Goal: Task Accomplishment & Management: Complete application form

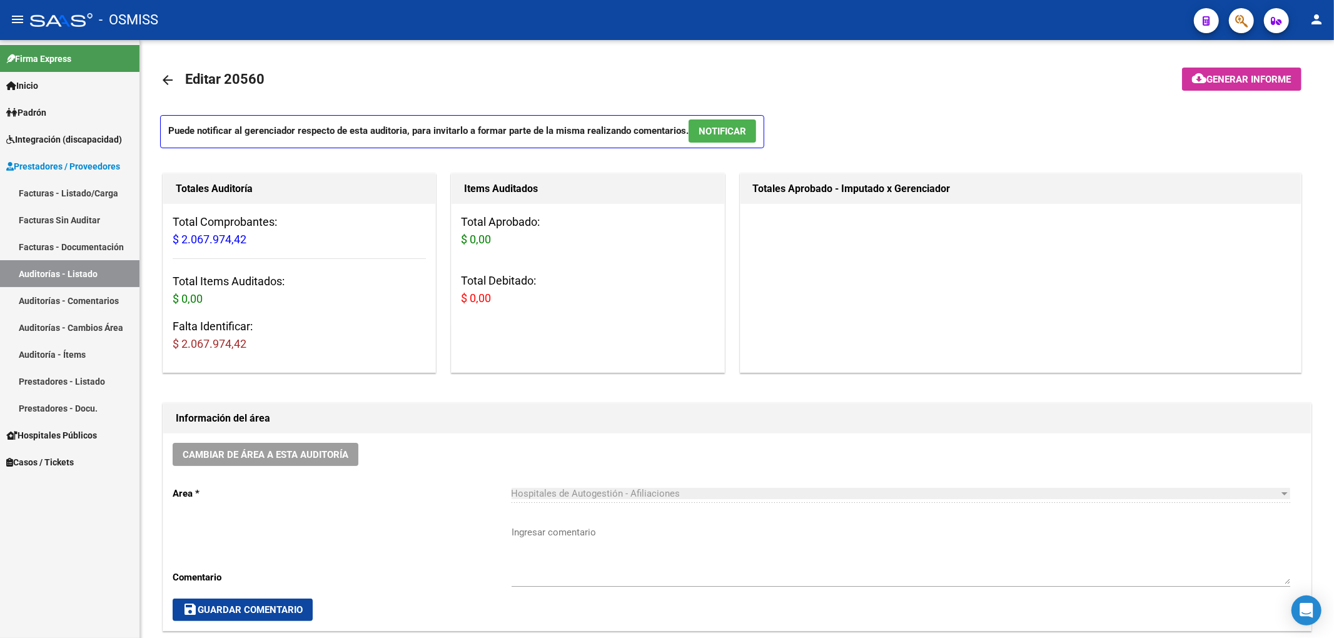
scroll to position [917, 0]
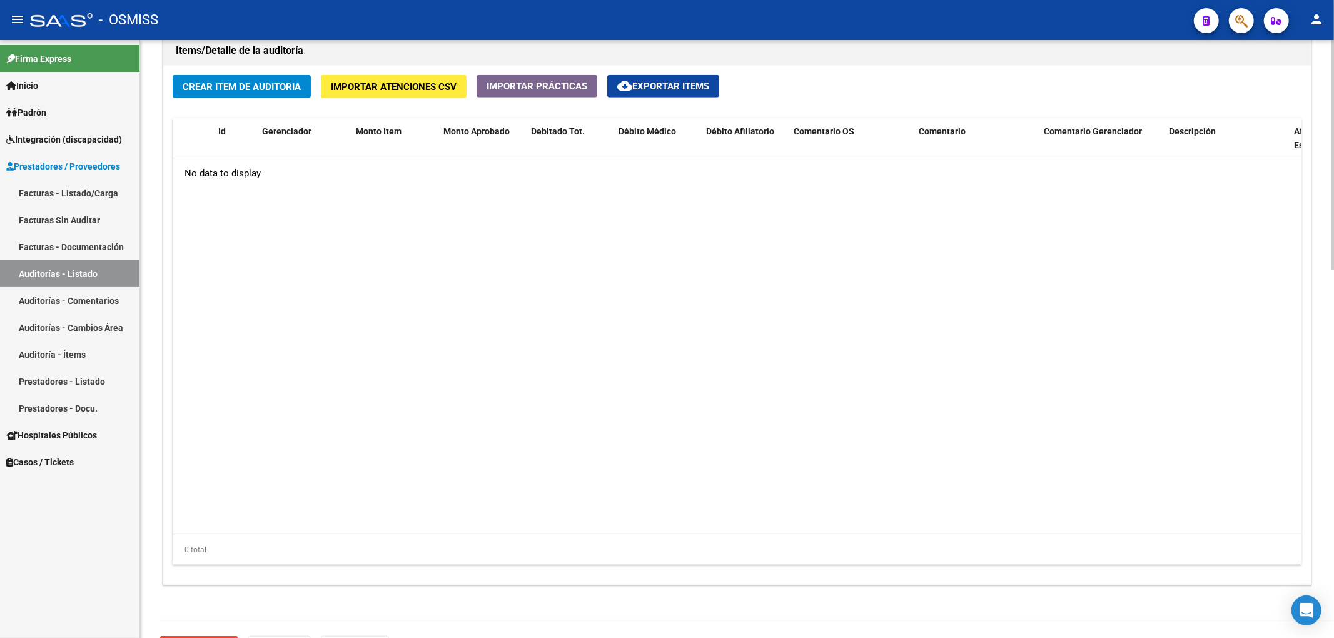
click at [996, 301] on datatable-body "No data to display" at bounding box center [737, 345] width 1128 height 375
click at [428, 89] on span "Importar Atenciones CSV" at bounding box center [394, 86] width 126 height 11
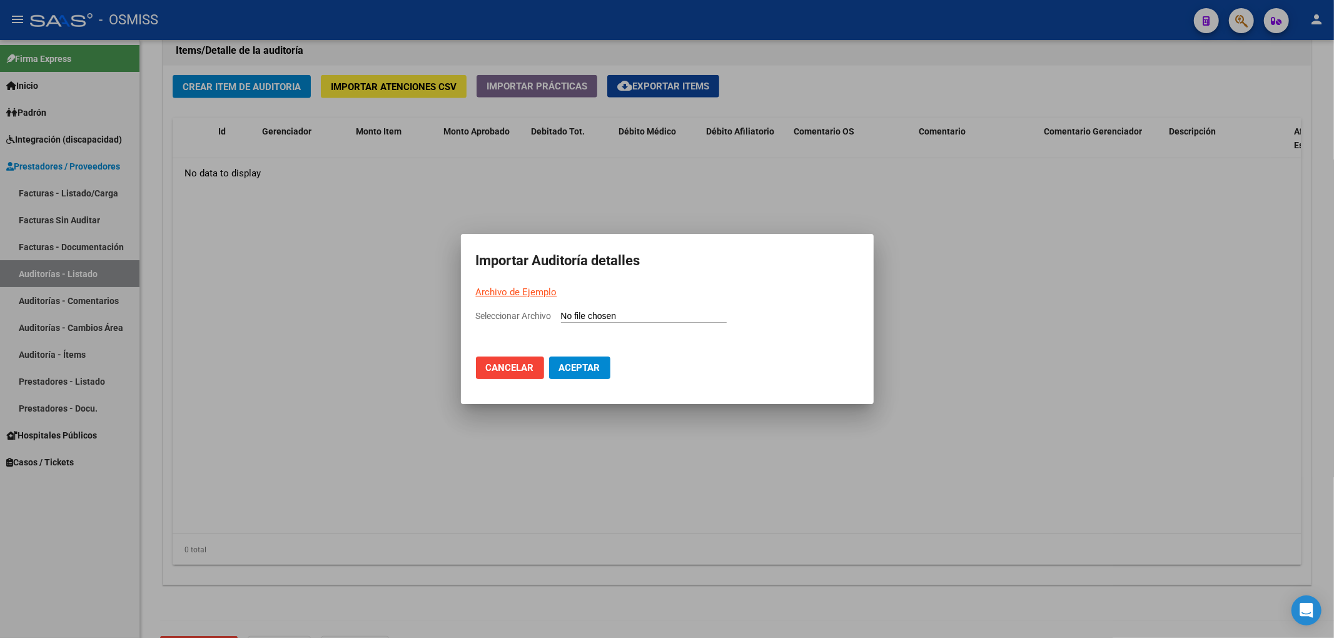
click at [574, 304] on mat-dialog-container "Importar Auditoría detalles Archivo de Ejemplo Seleccionar Archivo Cancelar Ace…" at bounding box center [667, 319] width 413 height 170
click at [588, 315] on input "Seleccionar Archivo" at bounding box center [644, 317] width 166 height 12
type input "C:\fakepath\Auditoria-demo-saas (44).csv"
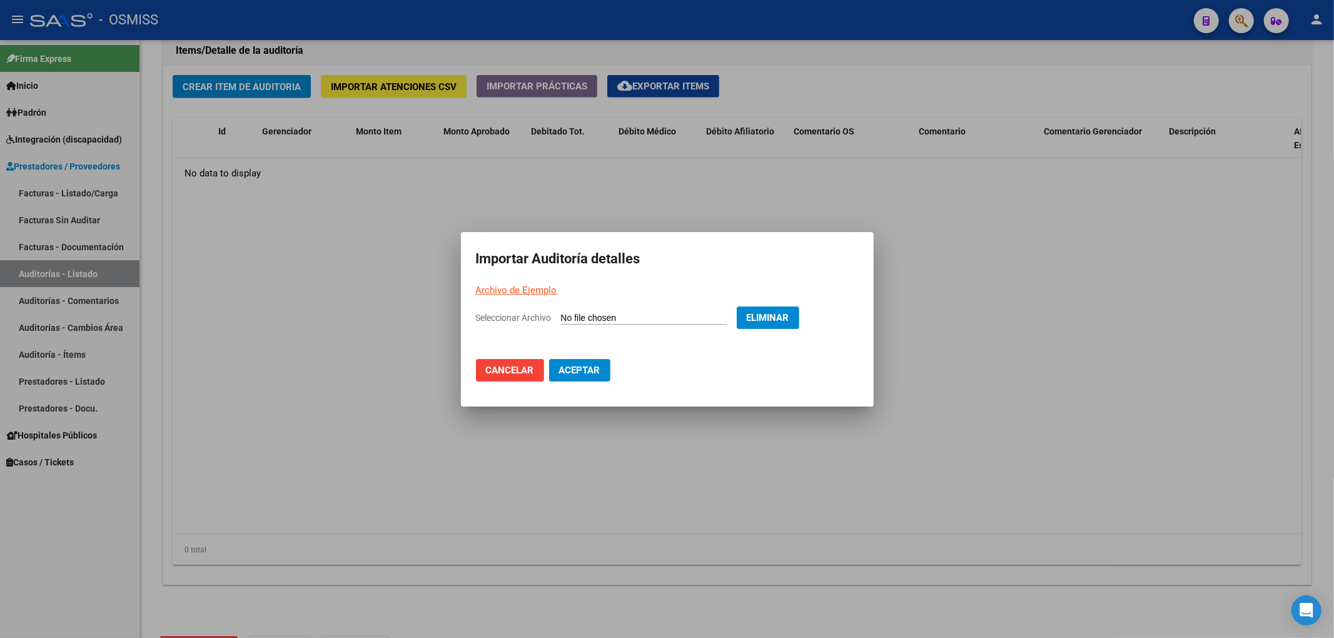
click at [597, 368] on span "Aceptar" at bounding box center [579, 370] width 41 height 11
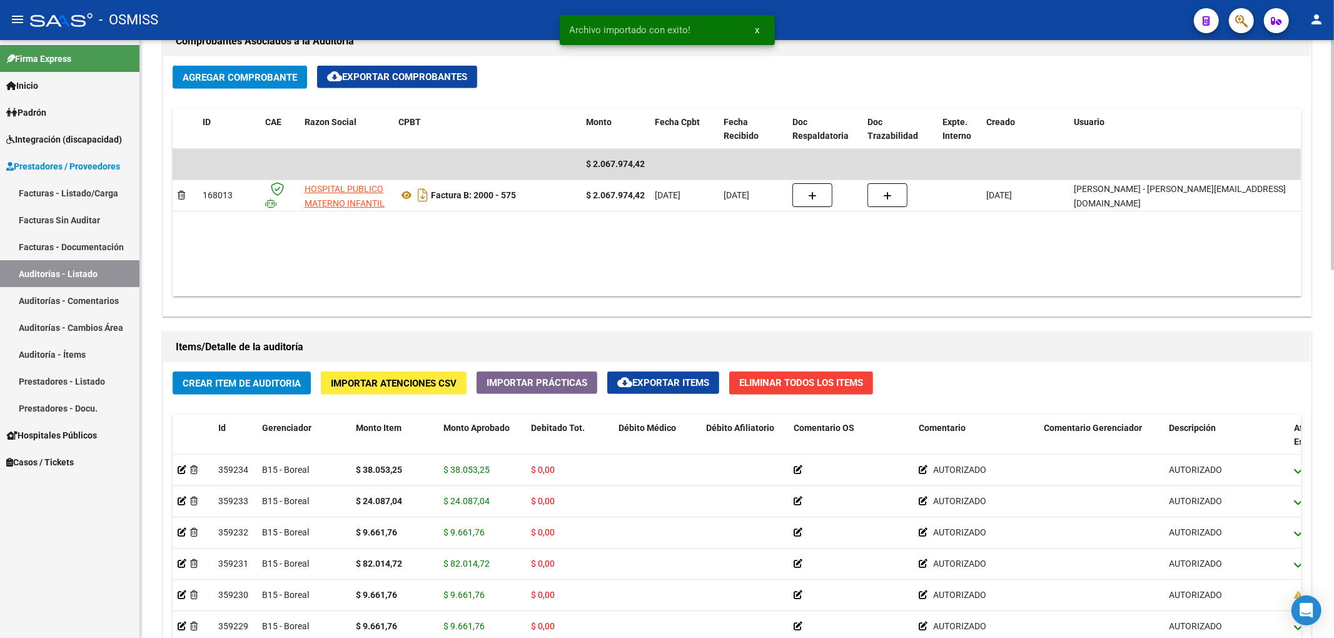
scroll to position [750, 0]
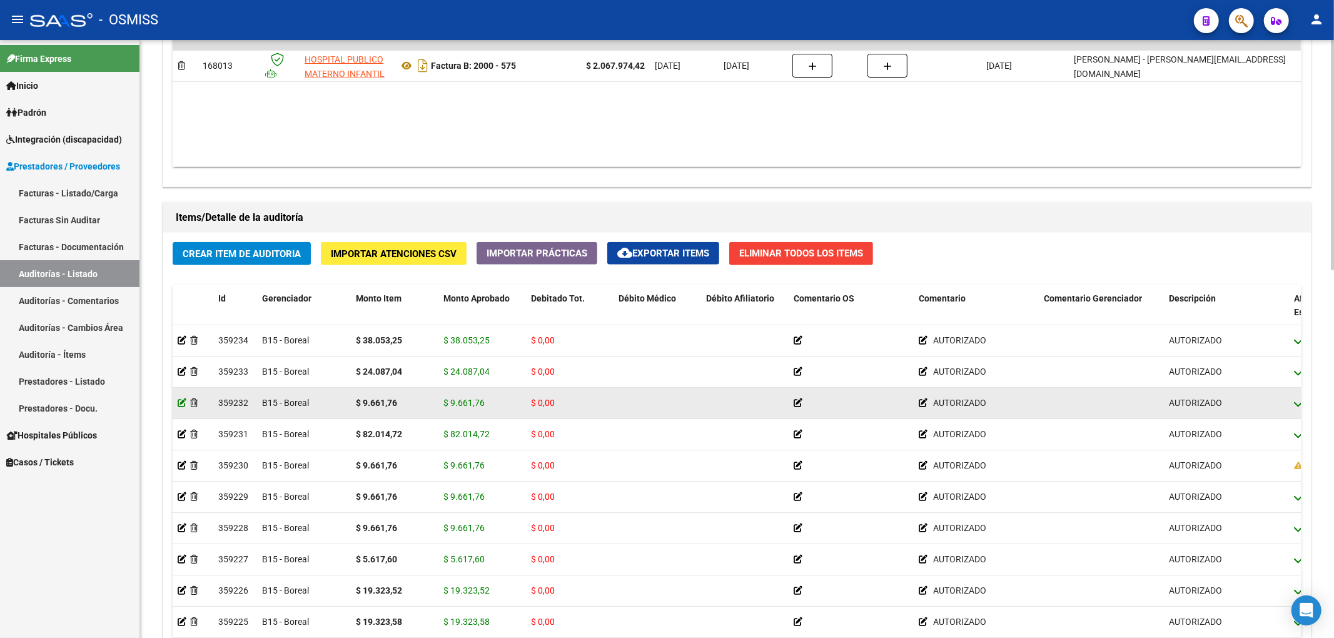
click at [183, 403] on icon at bounding box center [182, 402] width 9 height 9
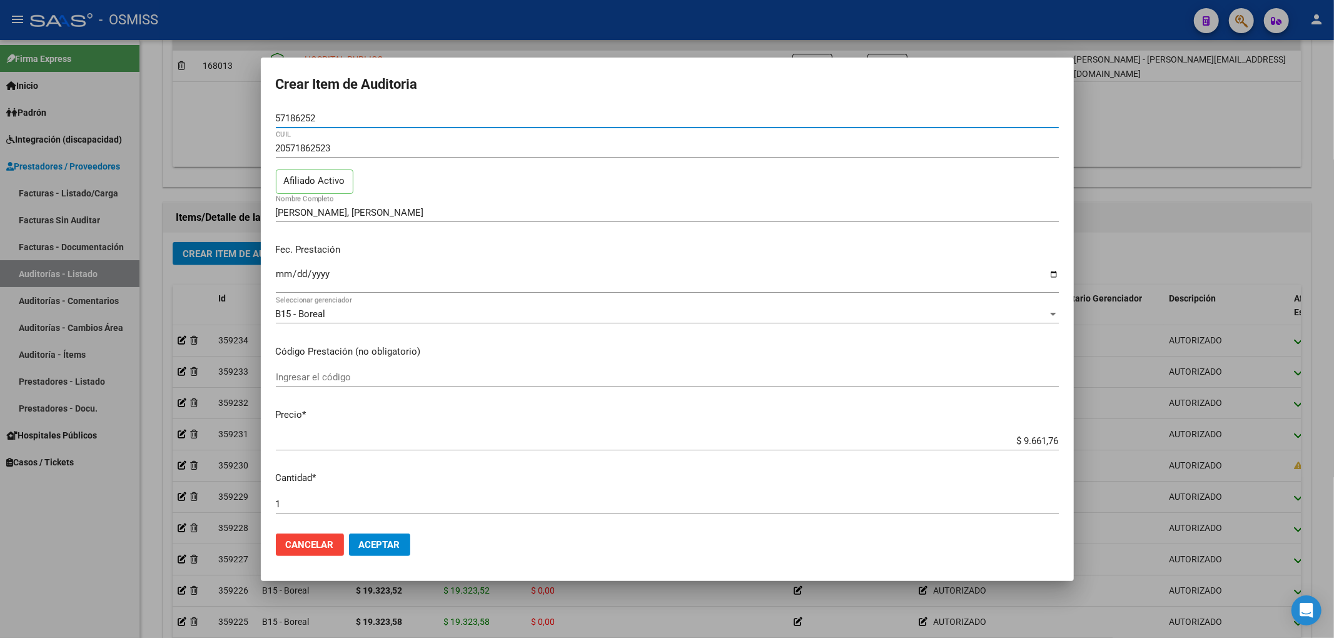
click at [1048, 439] on input "$ 9.661,76" at bounding box center [667, 440] width 783 height 11
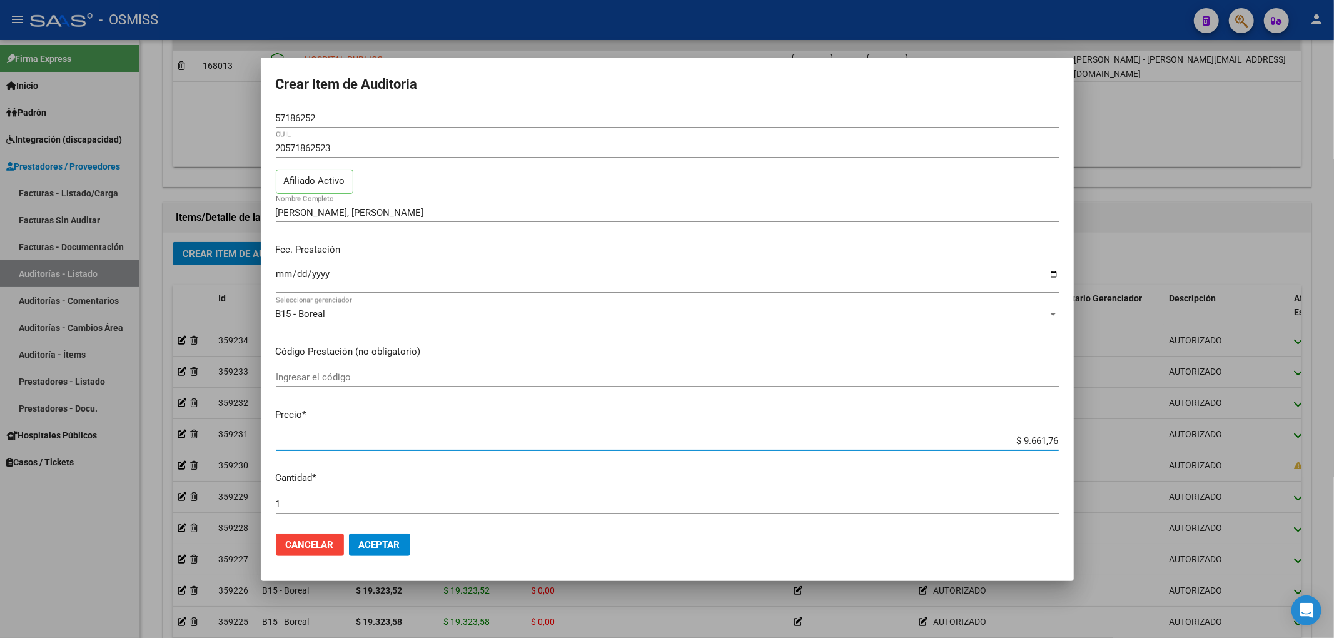
type input "$ 966,17"
type input "$ 9.661,77"
click at [388, 541] on span "Aceptar" at bounding box center [379, 544] width 41 height 11
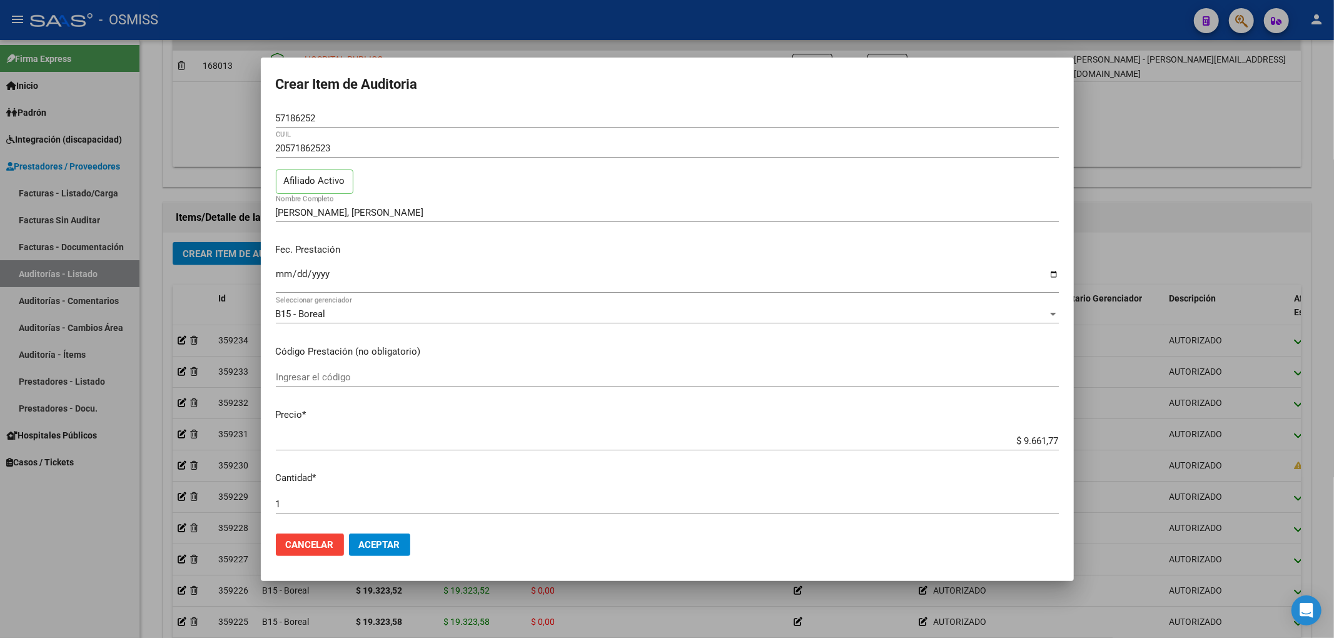
click at [388, 541] on span "Aceptar" at bounding box center [379, 544] width 41 height 11
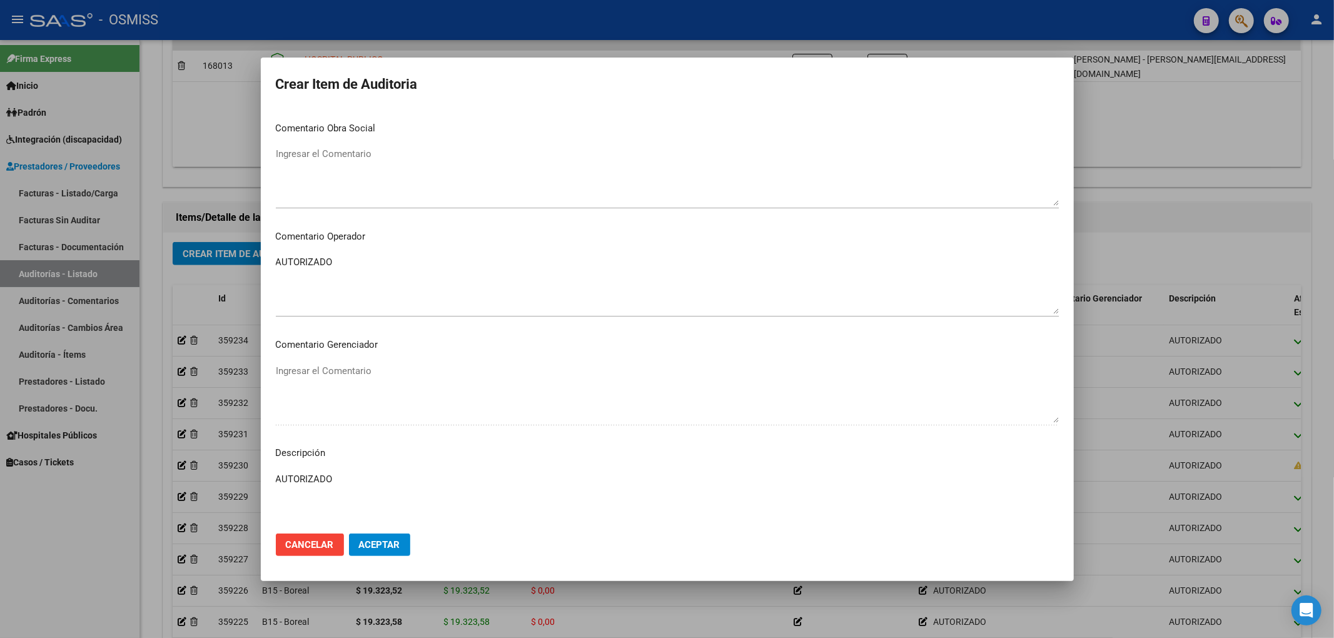
scroll to position [416, 0]
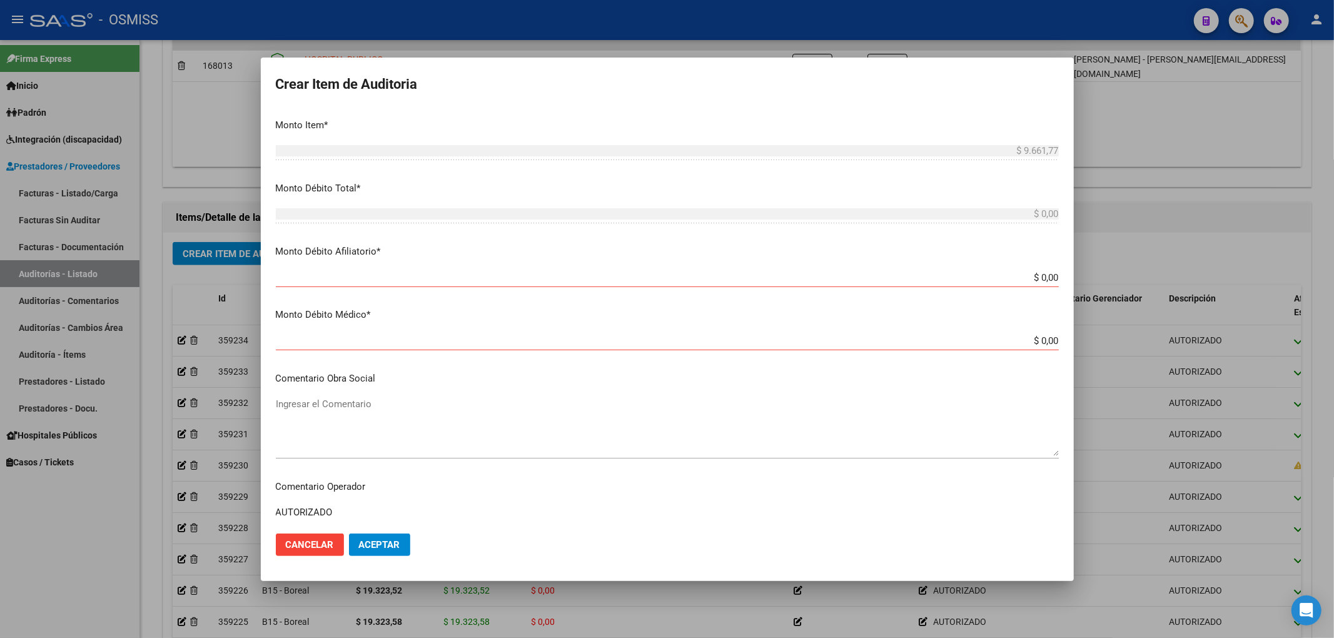
click at [1045, 278] on input "$ 0,00" at bounding box center [667, 277] width 783 height 11
type input "$ 0,00"
click at [1040, 340] on input "$ 0,00" at bounding box center [667, 340] width 783 height 11
type input "$ 0,00"
click at [373, 548] on span "Aceptar" at bounding box center [379, 544] width 41 height 11
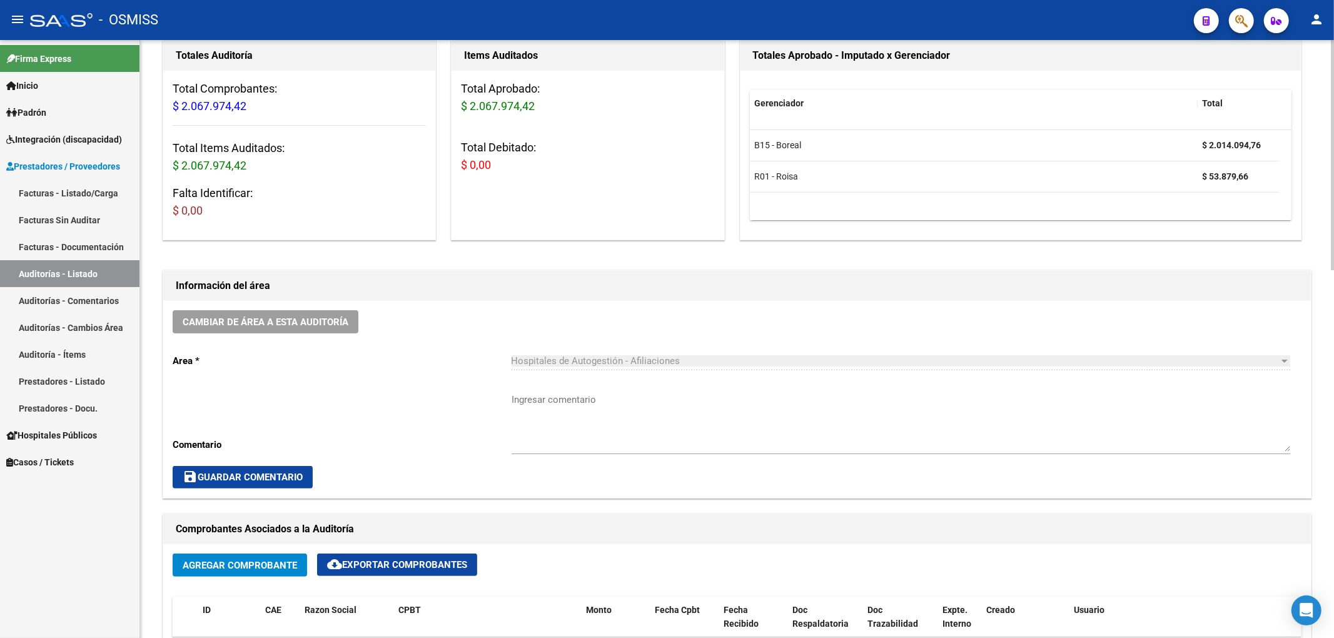
scroll to position [0, 0]
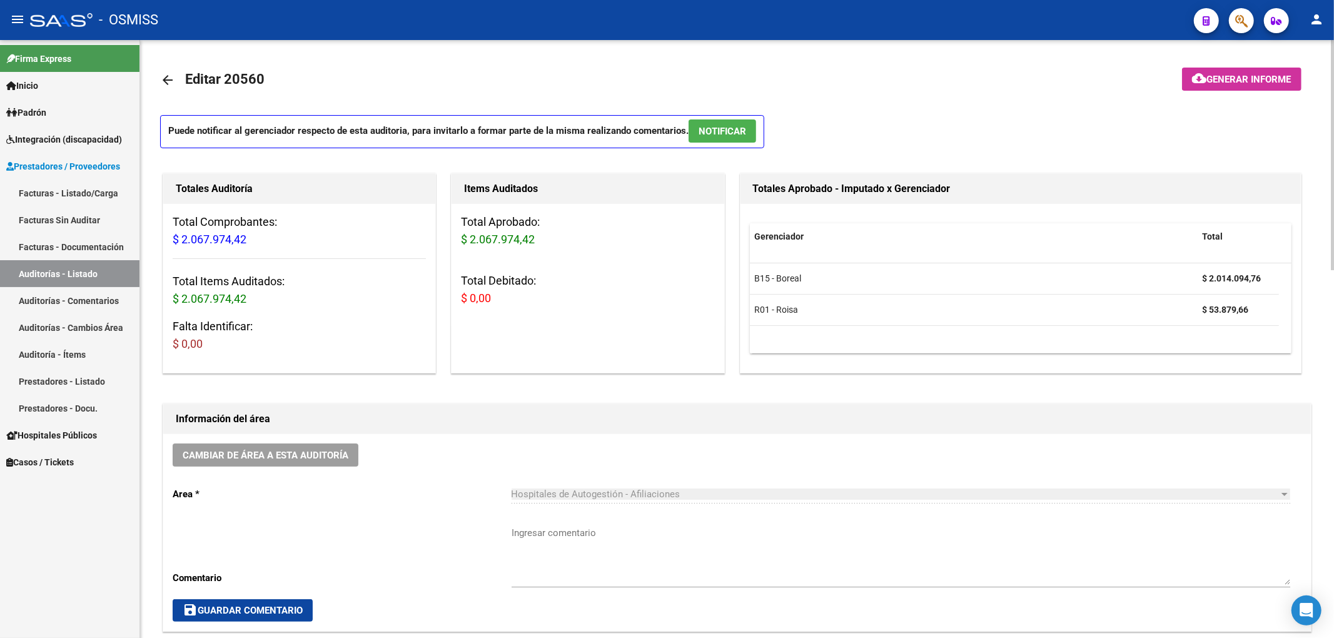
click at [301, 466] on button "Cambiar de área a esta auditoría" at bounding box center [266, 454] width 186 height 23
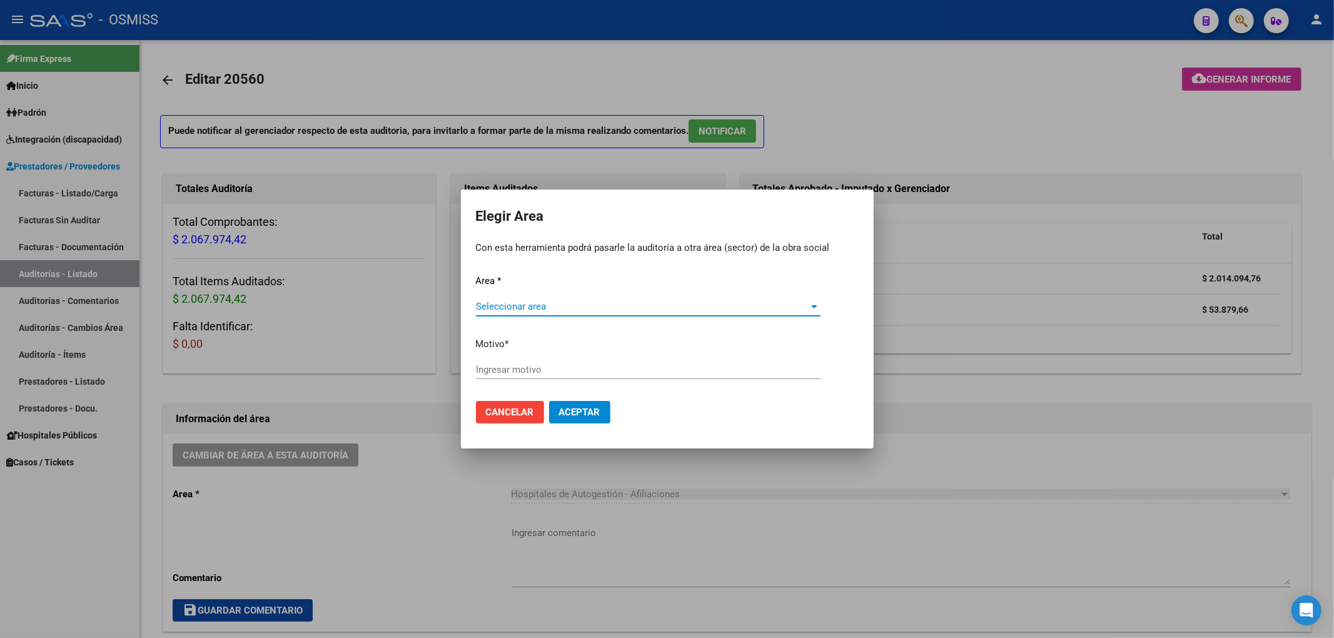
click at [506, 310] on span "Seleccionar area" at bounding box center [642, 306] width 333 height 11
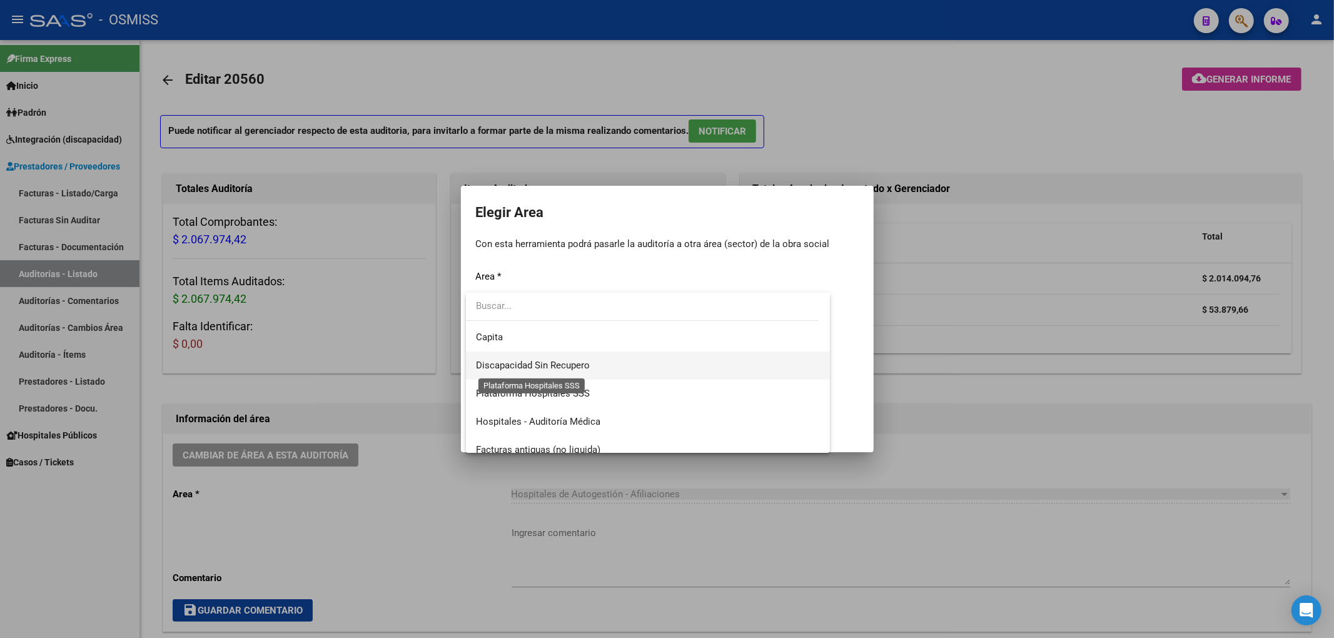
scroll to position [166, 0]
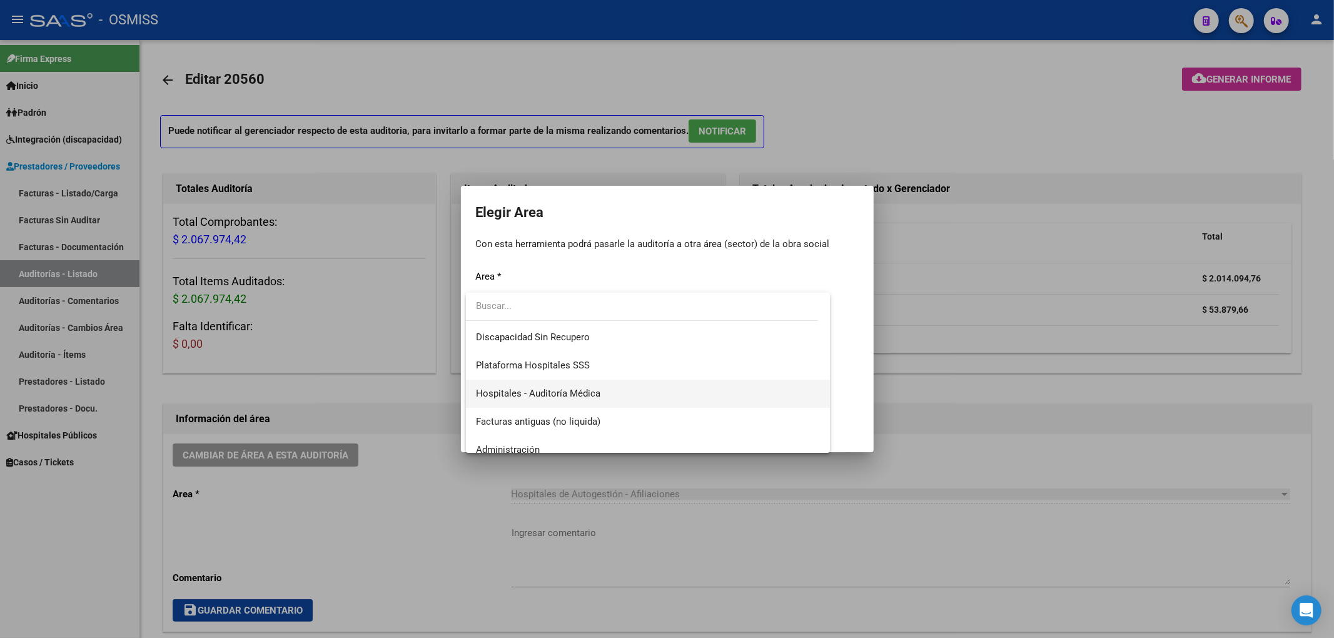
click at [551, 398] on span "Hospitales - Auditoría Médica" at bounding box center [648, 394] width 345 height 28
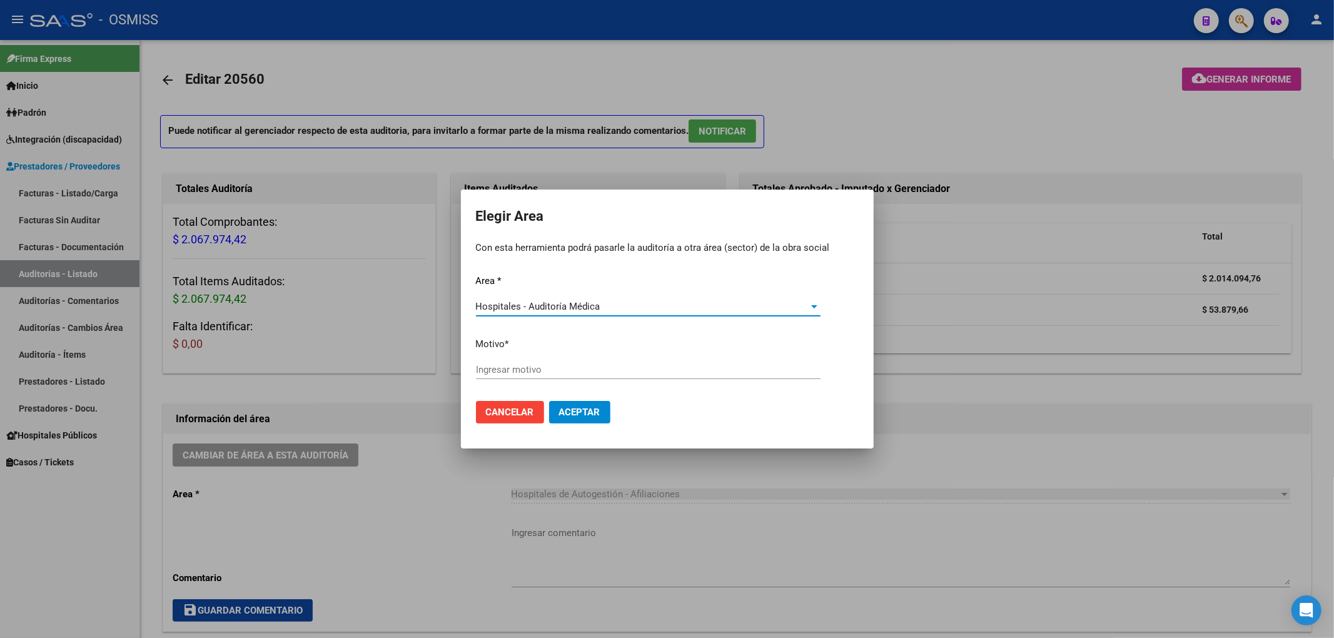
click at [523, 361] on div "Ingresar motivo" at bounding box center [648, 369] width 345 height 19
type input "AUDITADO"
click at [569, 408] on span "Aceptar" at bounding box center [579, 411] width 41 height 11
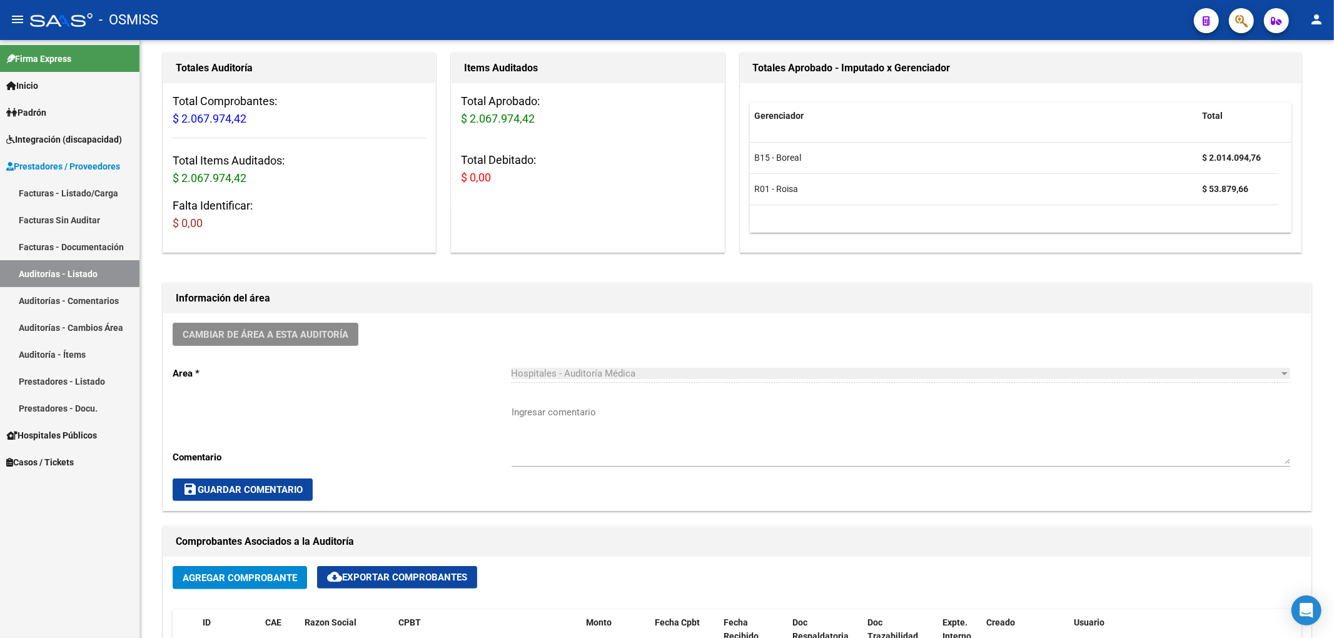
scroll to position [0, 0]
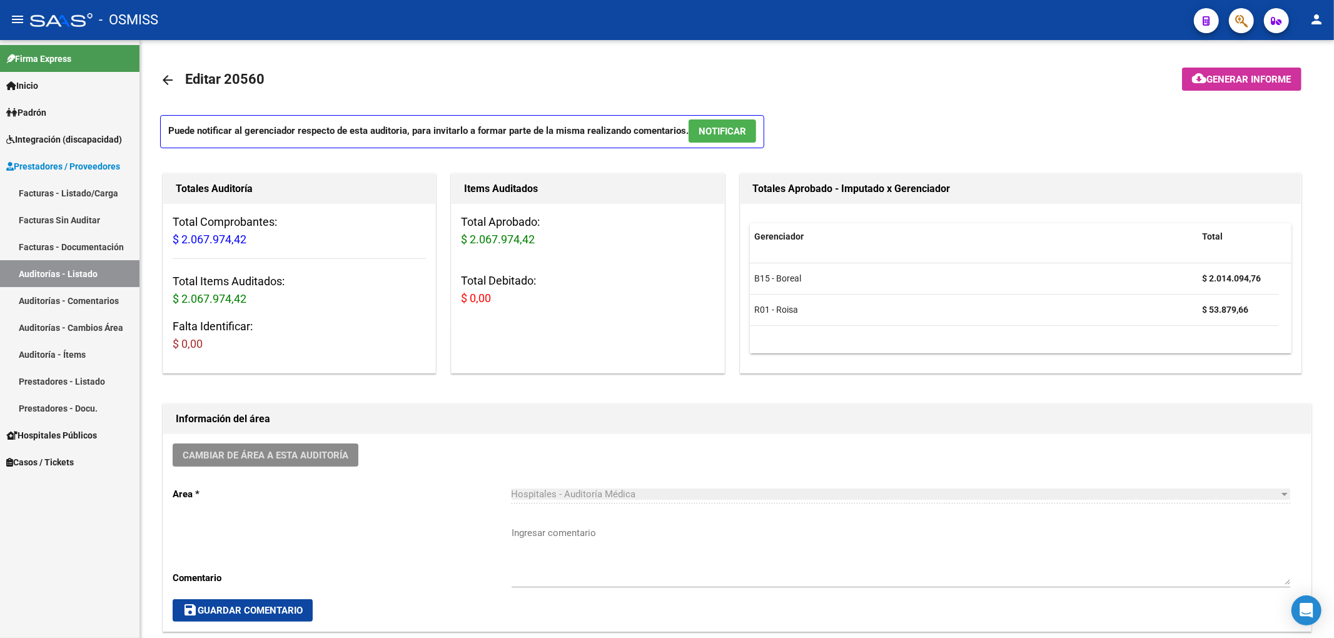
click at [166, 83] on mat-icon "arrow_back" at bounding box center [167, 80] width 15 height 15
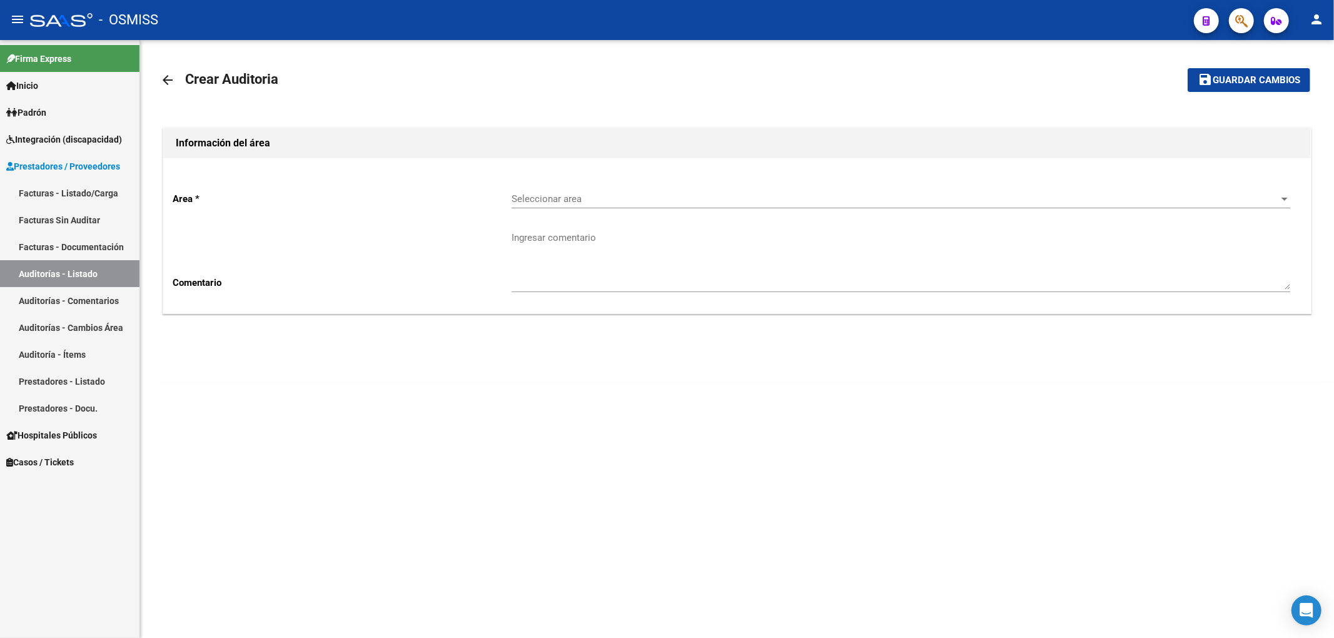
click at [171, 75] on mat-icon "arrow_back" at bounding box center [167, 80] width 15 height 15
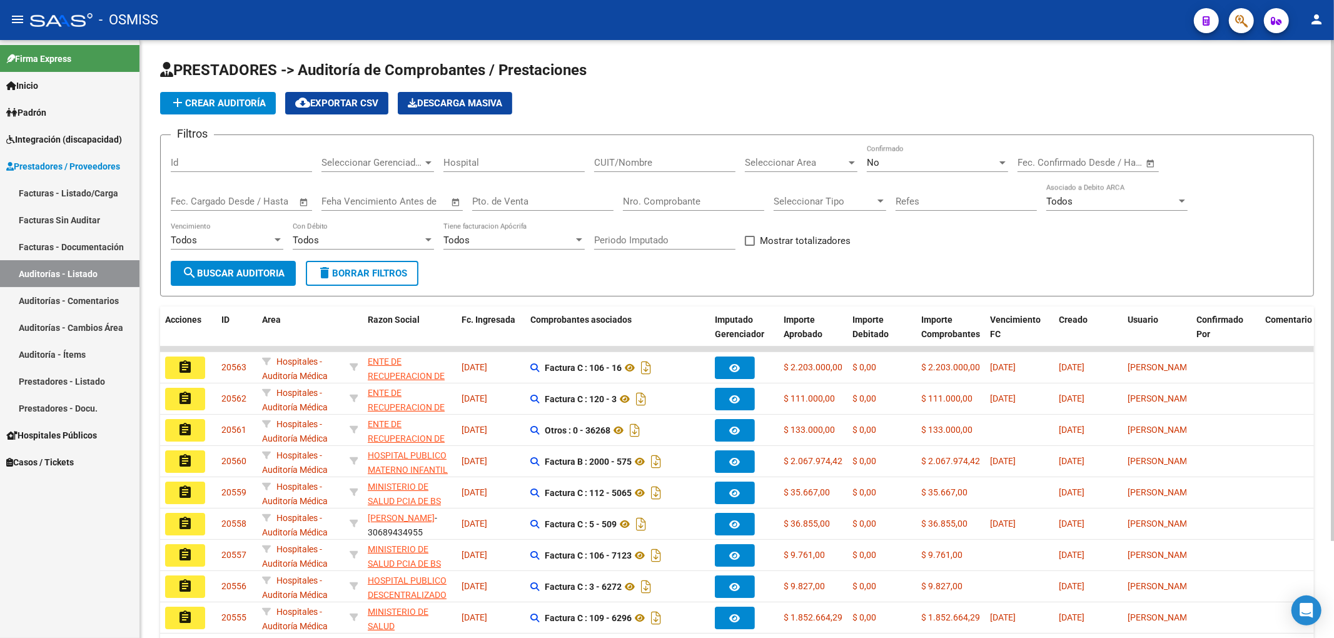
click at [816, 158] on span "Seleccionar Area" at bounding box center [795, 162] width 101 height 11
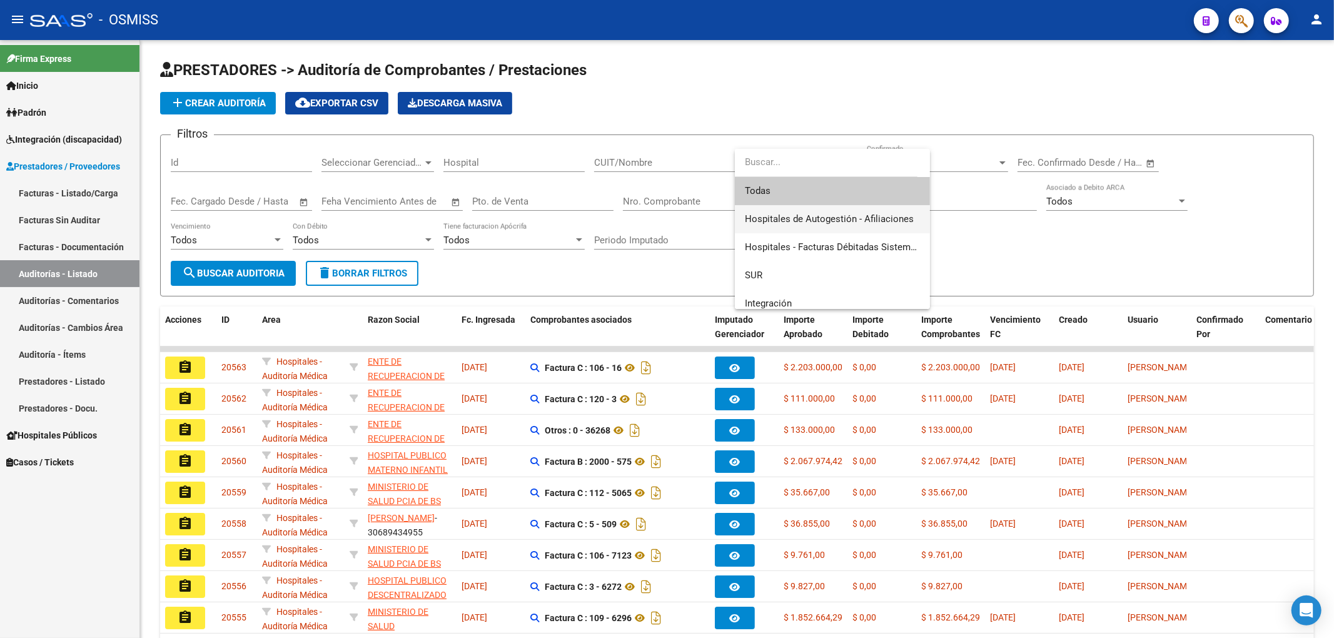
click at [838, 206] on span "Hospitales de Autogestión - Afiliaciones" at bounding box center [832, 219] width 175 height 28
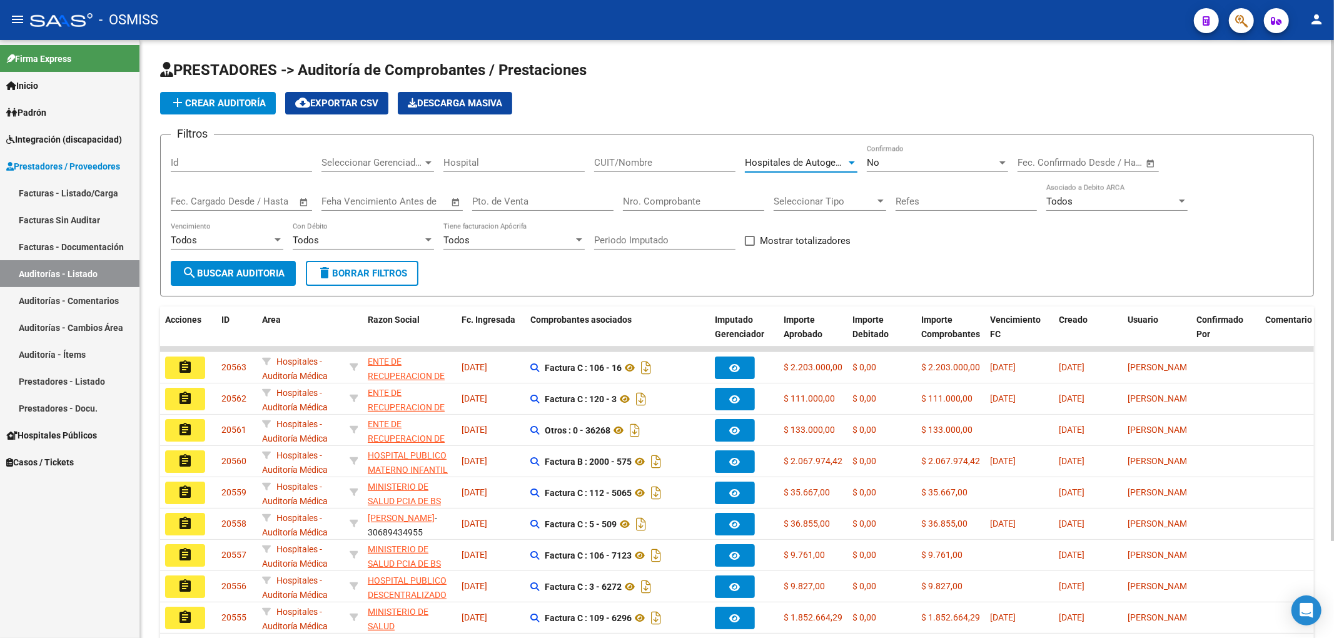
click at [161, 283] on form "Filtros Id Seleccionar Gerenciador Seleccionar Gerenciador Hospital CUIT/Nombre…" at bounding box center [737, 215] width 1154 height 162
click at [213, 270] on span "search Buscar Auditoria" at bounding box center [233, 273] width 103 height 11
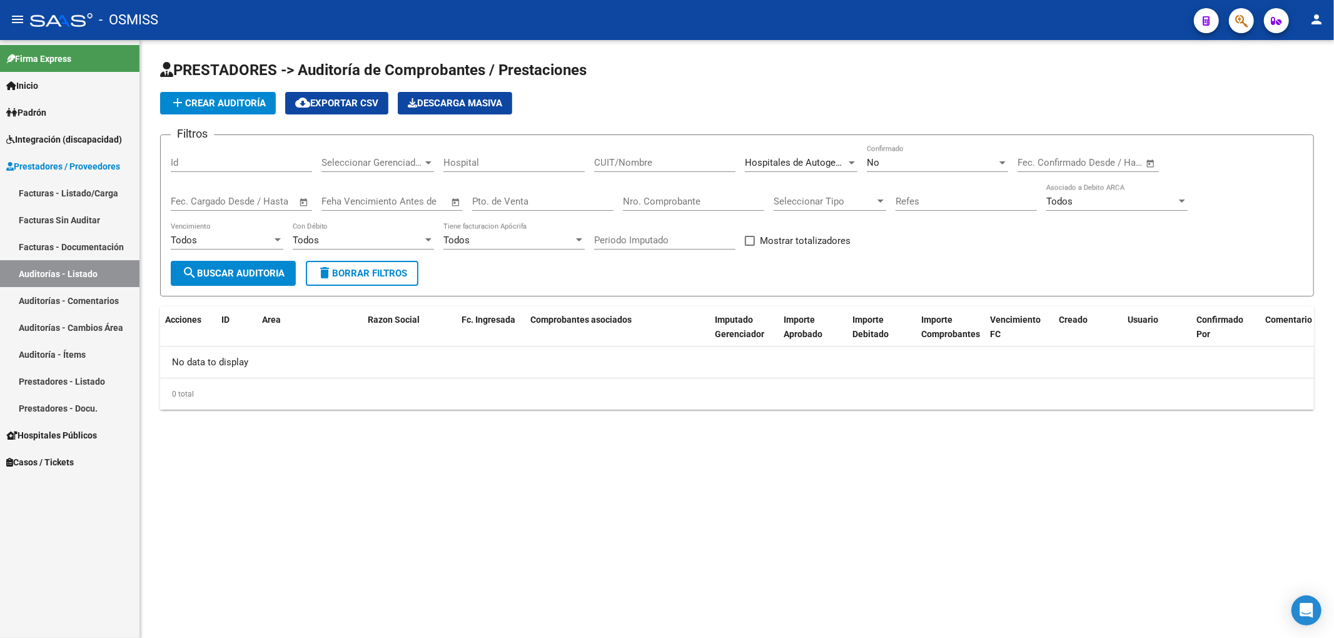
click at [784, 171] on div "Hospitales de Autogestión - Afiliaciones Seleccionar Area" at bounding box center [801, 158] width 113 height 27
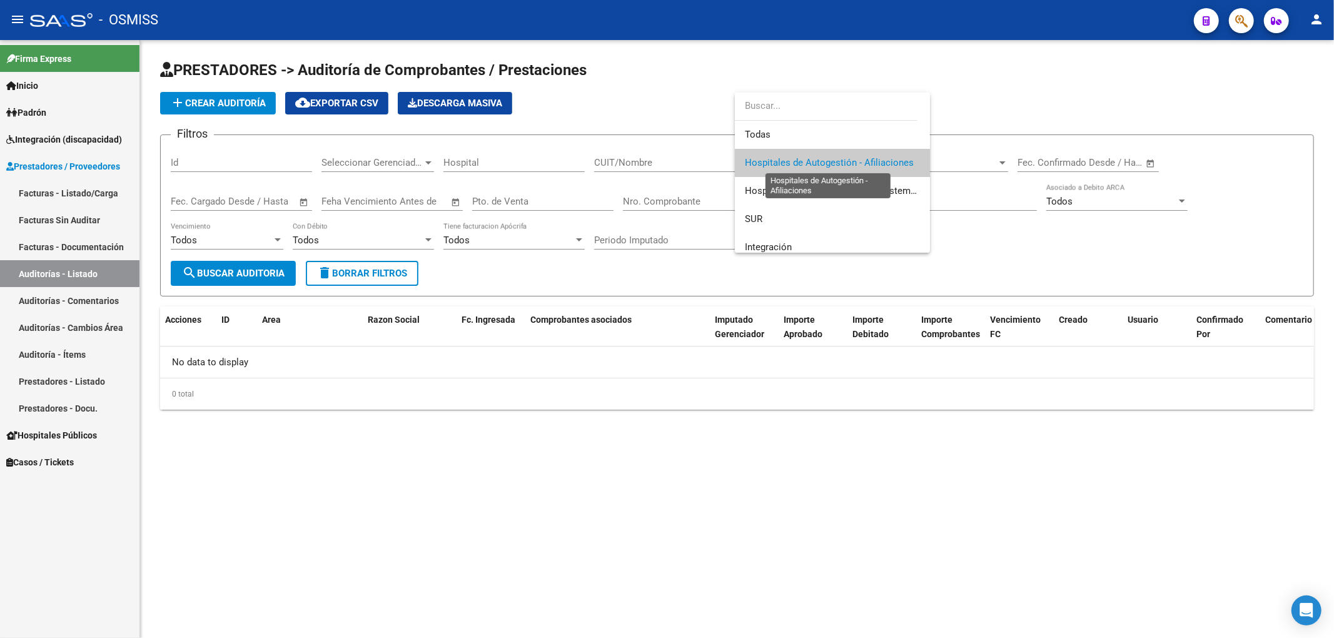
click at [784, 168] on span "Hospitales de Autogestión - Afiliaciones" at bounding box center [829, 162] width 169 height 11
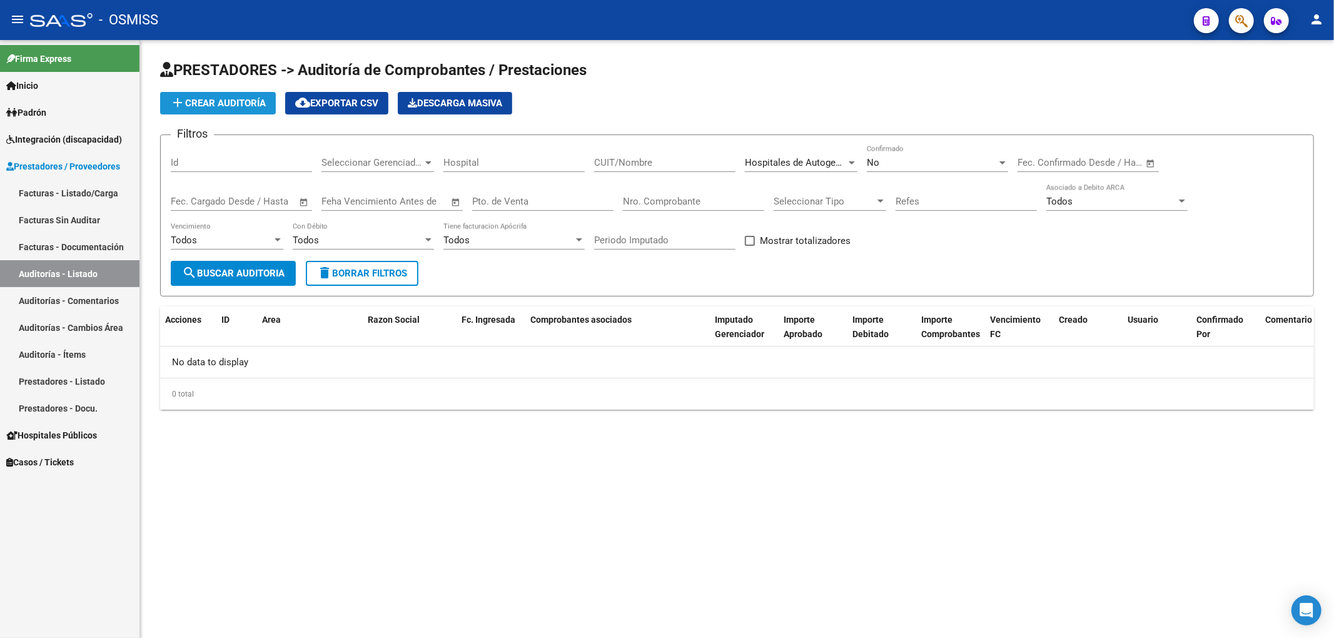
click at [249, 98] on span "add Crear Auditoría" at bounding box center [218, 103] width 96 height 11
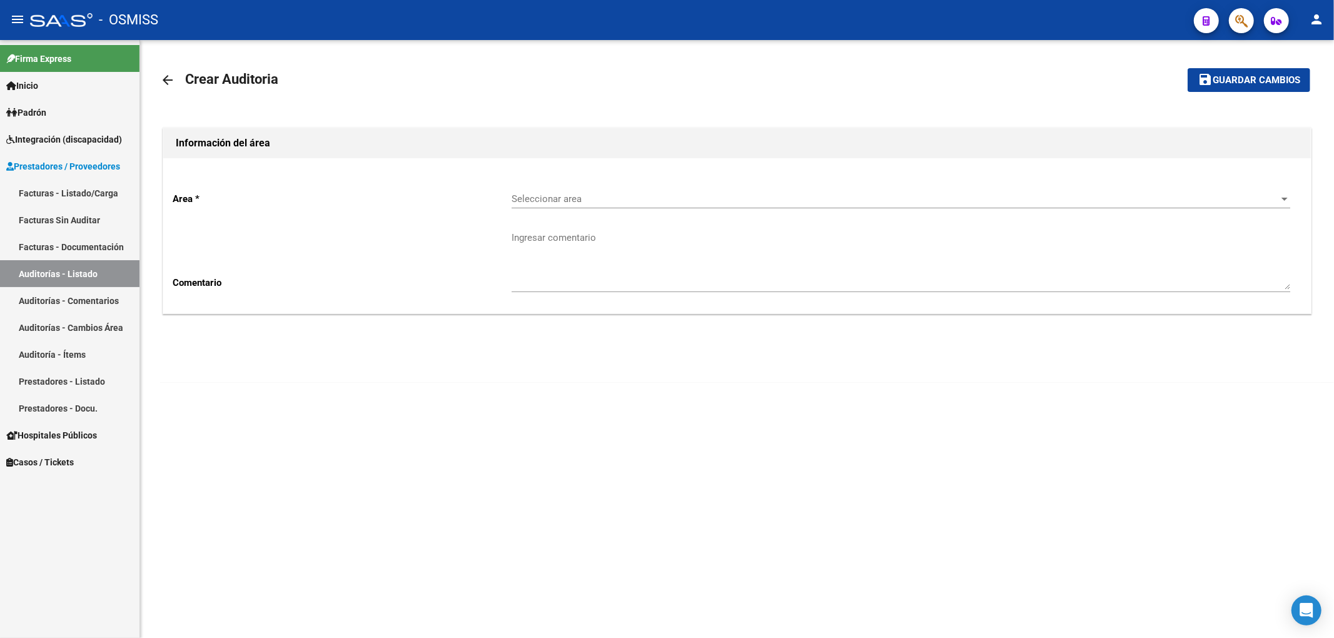
click at [582, 199] on span "Seleccionar area" at bounding box center [894, 198] width 767 height 11
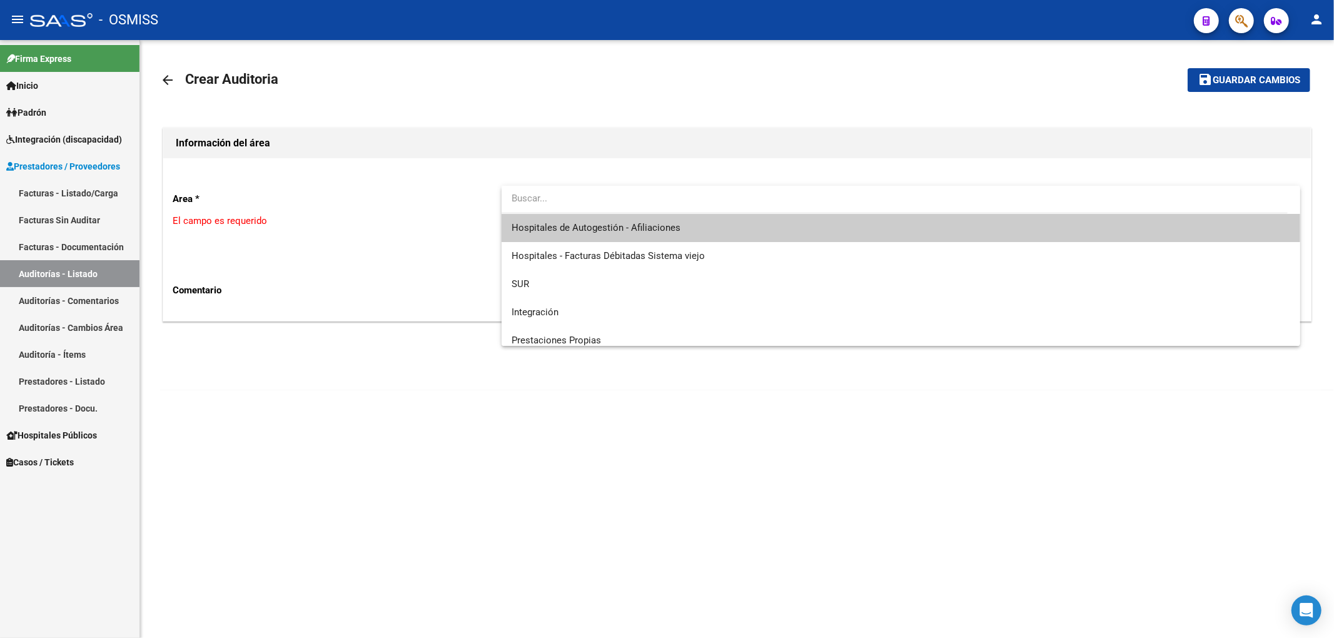
click at [611, 225] on span "Hospitales de Autogestión - Afiliaciones" at bounding box center [595, 227] width 169 height 11
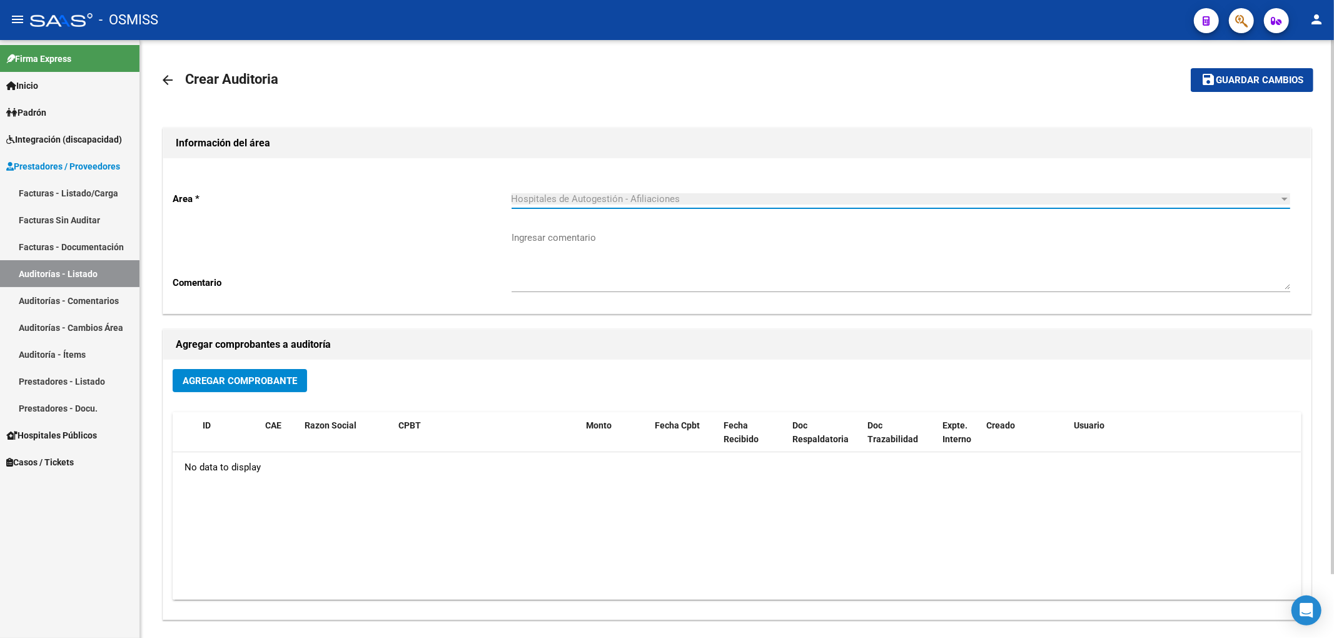
click at [245, 391] on button "Agregar Comprobante" at bounding box center [240, 380] width 134 height 23
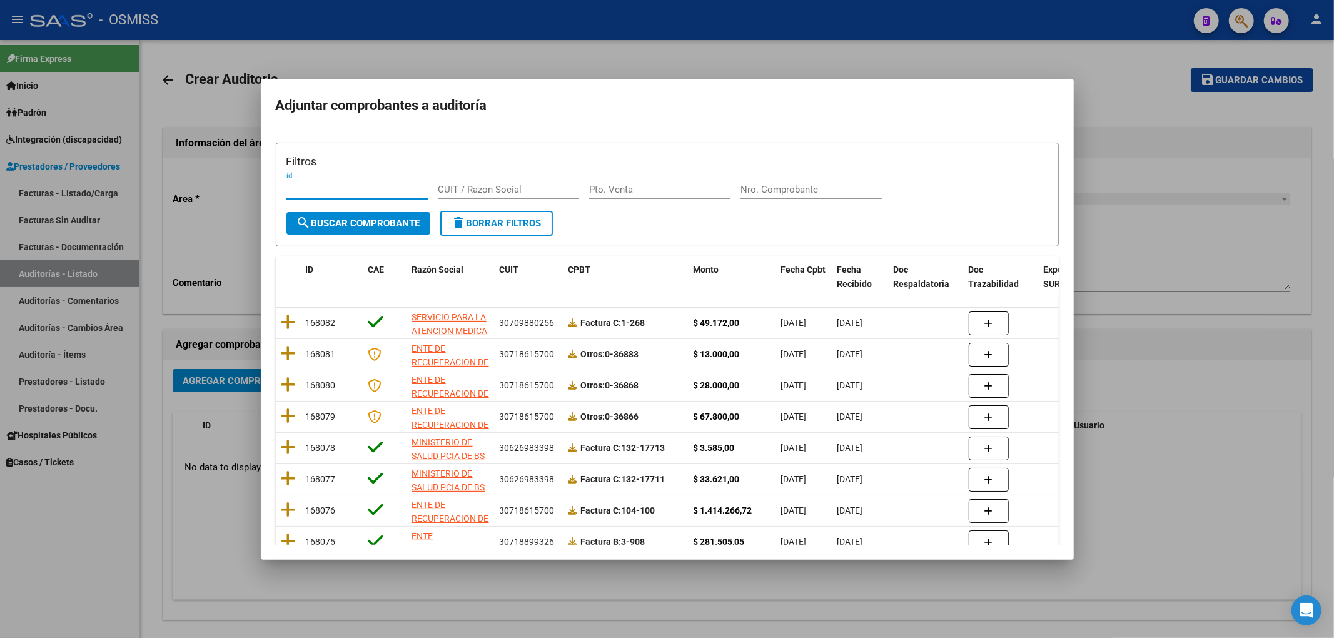
click at [771, 185] on input "Nro. Comprobante" at bounding box center [810, 189] width 141 height 11
type input "85882"
click at [353, 216] on button "search Buscar Comprobante" at bounding box center [358, 223] width 144 height 23
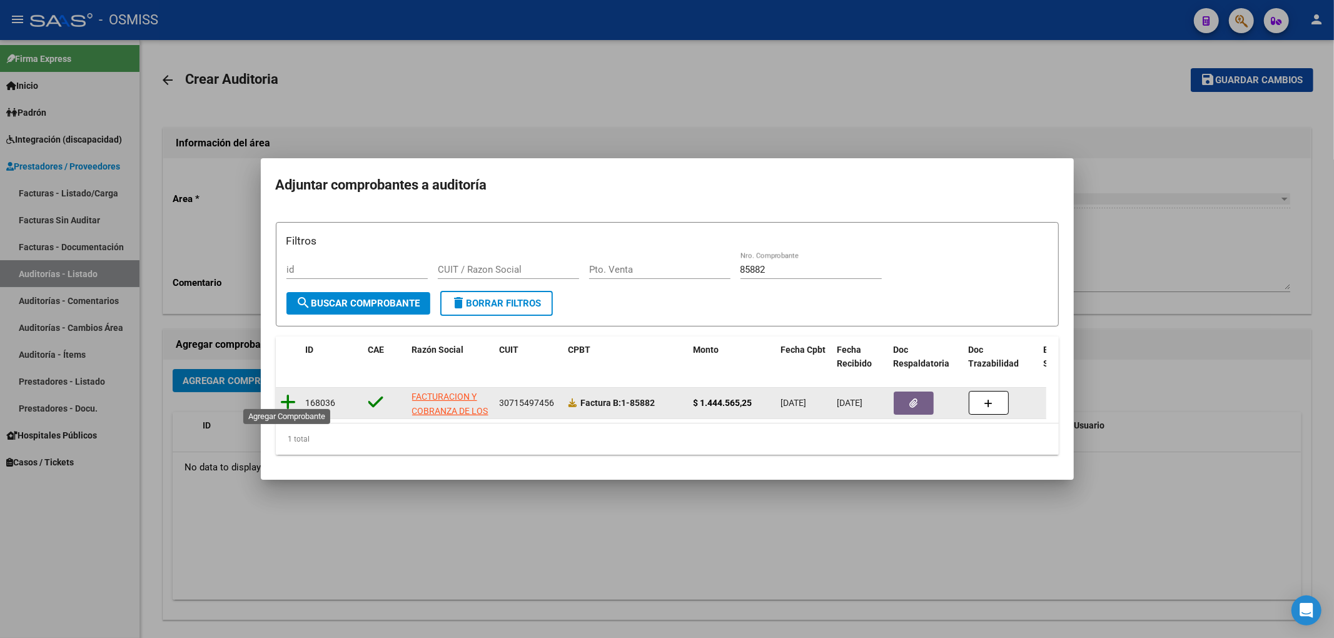
click at [286, 393] on icon at bounding box center [289, 402] width 16 height 18
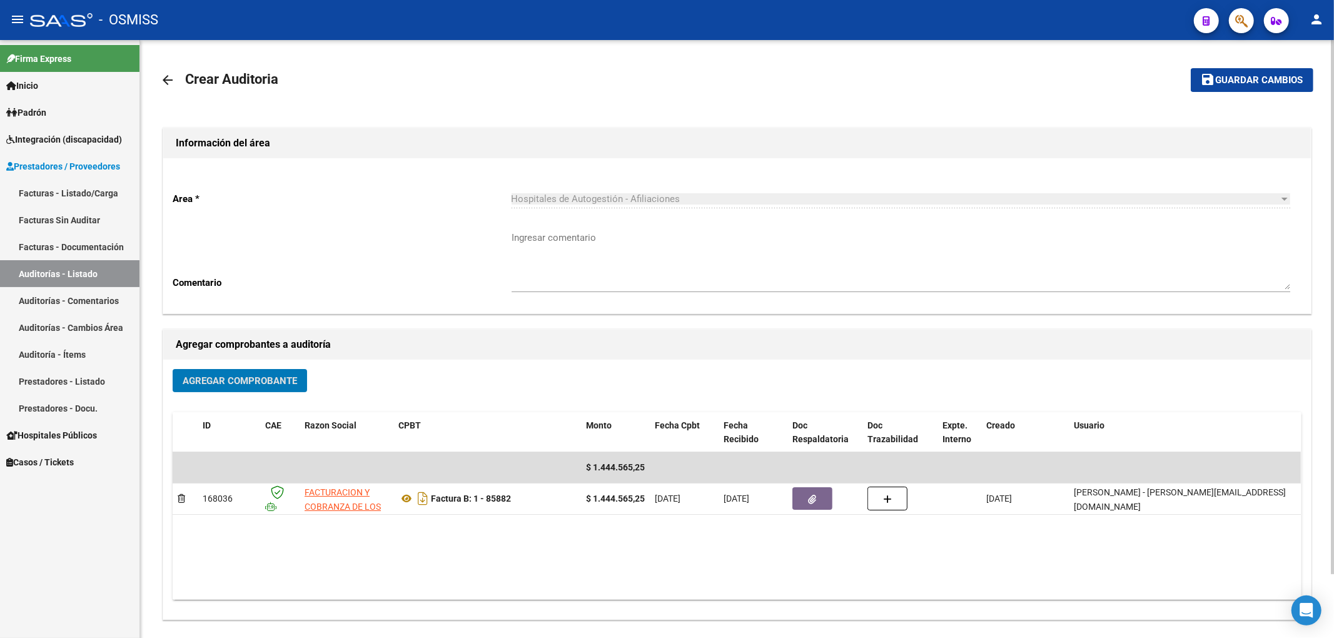
click at [1256, 81] on span "Guardar cambios" at bounding box center [1260, 80] width 88 height 11
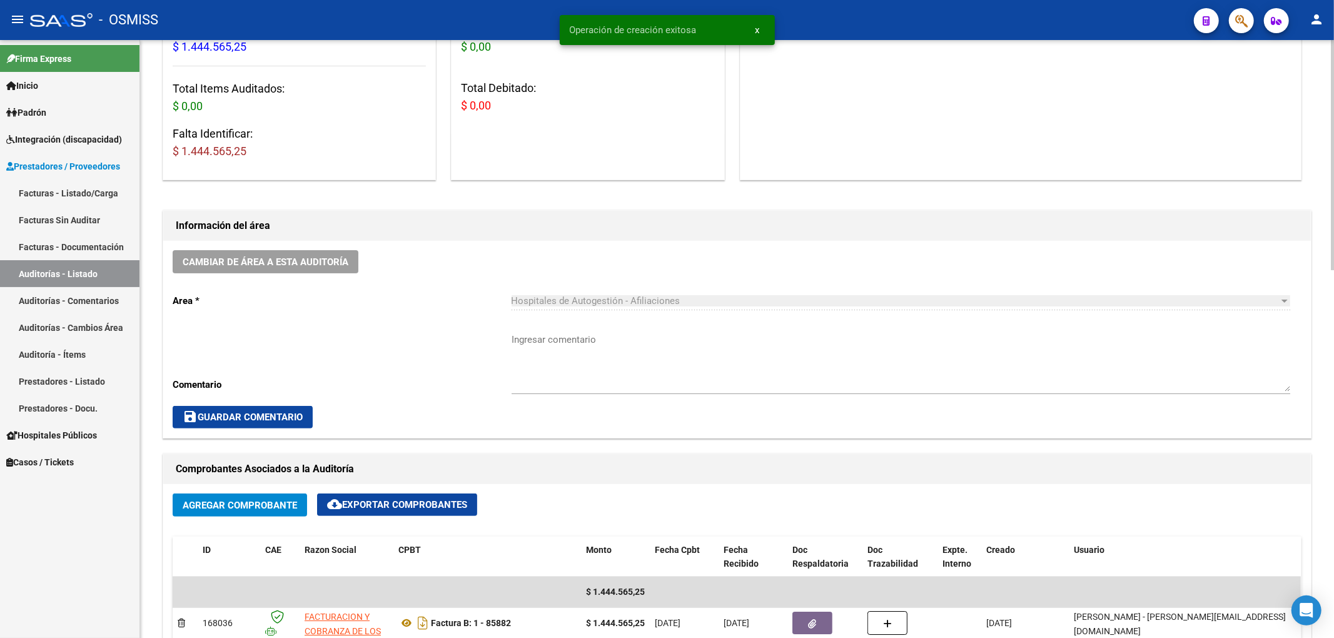
scroll to position [583, 0]
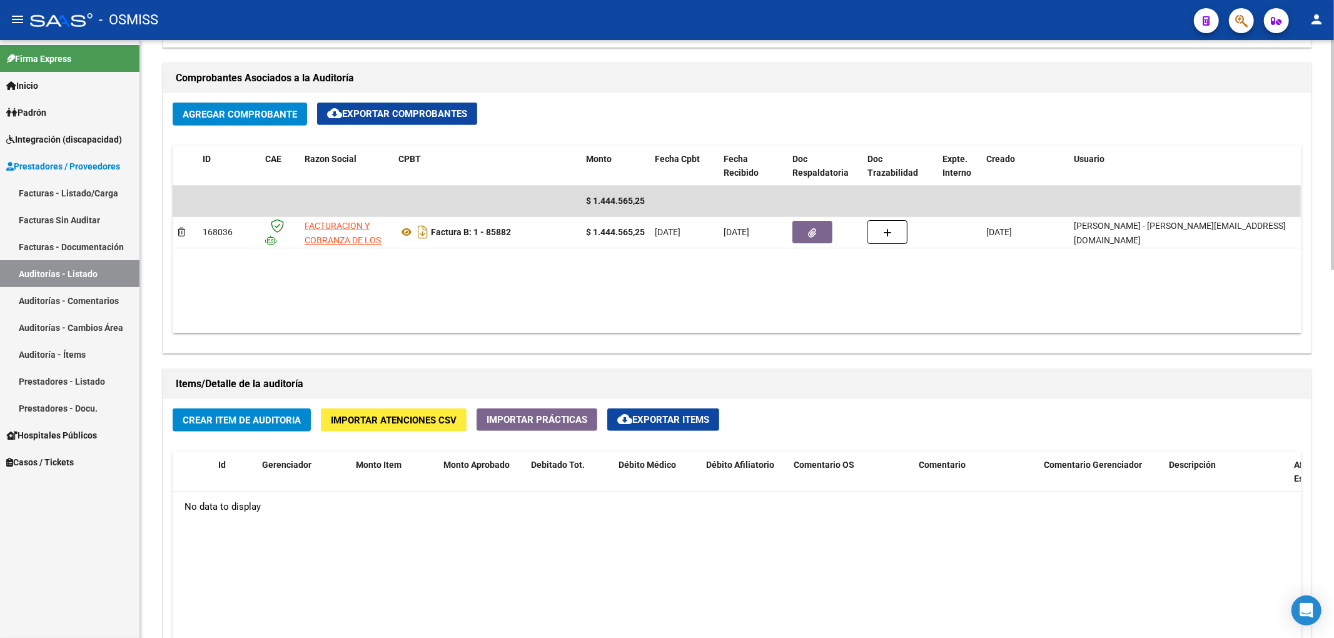
click at [376, 414] on span "Importar Atenciones CSV" at bounding box center [394, 419] width 126 height 11
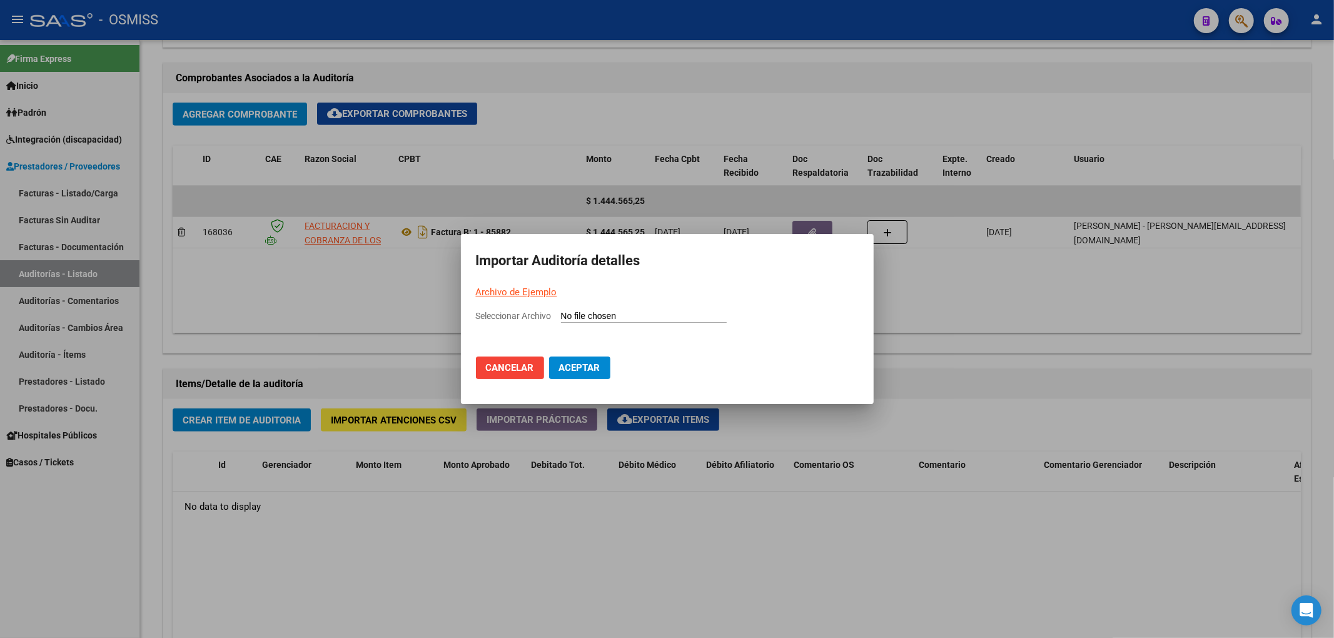
click at [538, 296] on link "Archivo de Ejemplo" at bounding box center [516, 291] width 81 height 11
click at [757, 531] on div at bounding box center [667, 319] width 1334 height 638
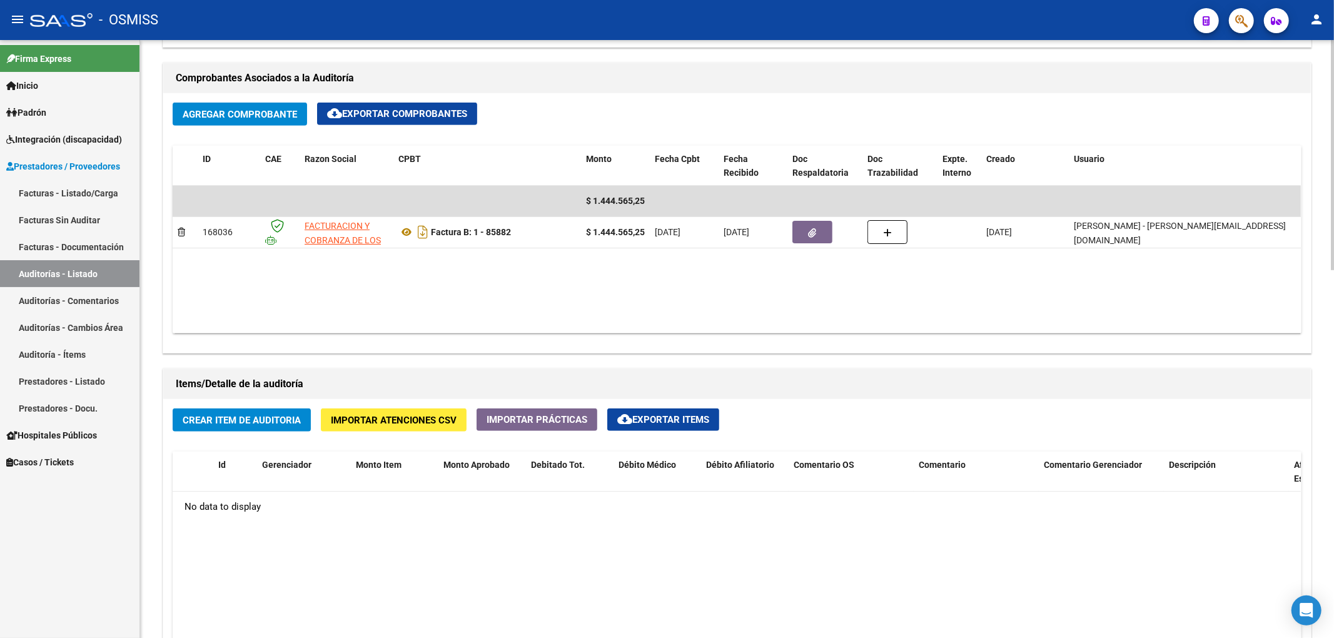
click at [291, 426] on span "Crear Item de Auditoria" at bounding box center [242, 420] width 118 height 11
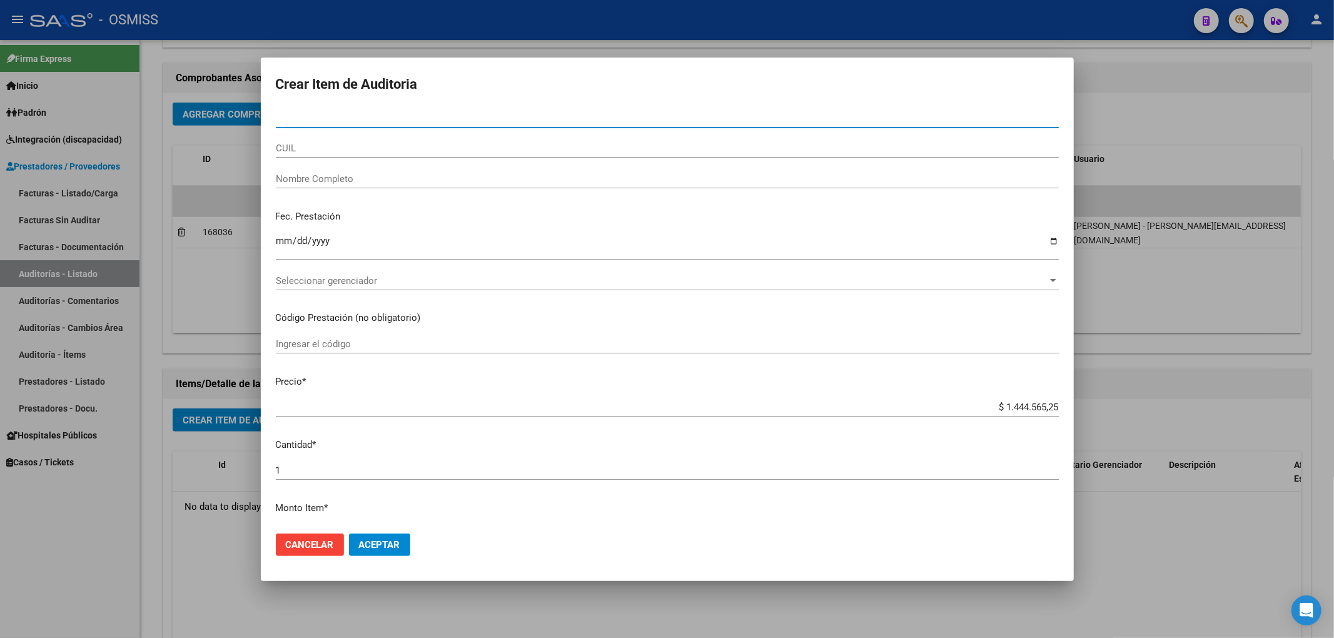
paste input "23284991"
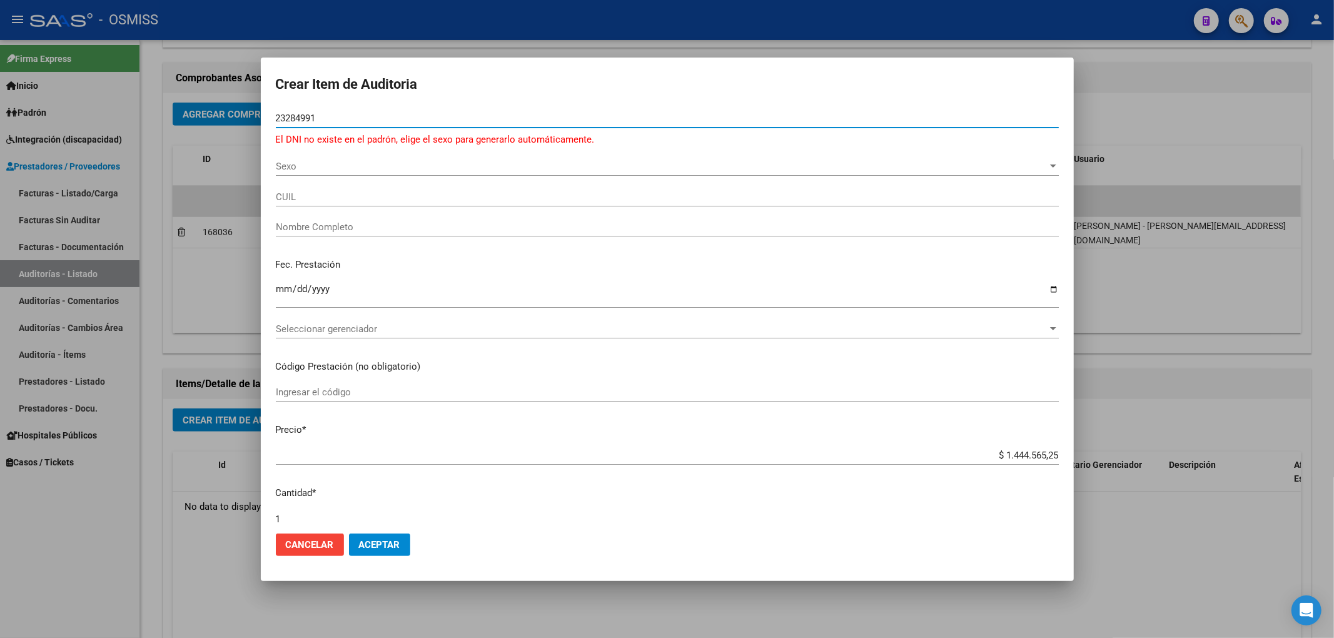
type input "23284991"
click at [291, 173] on div "Sexo Sexo" at bounding box center [667, 166] width 783 height 19
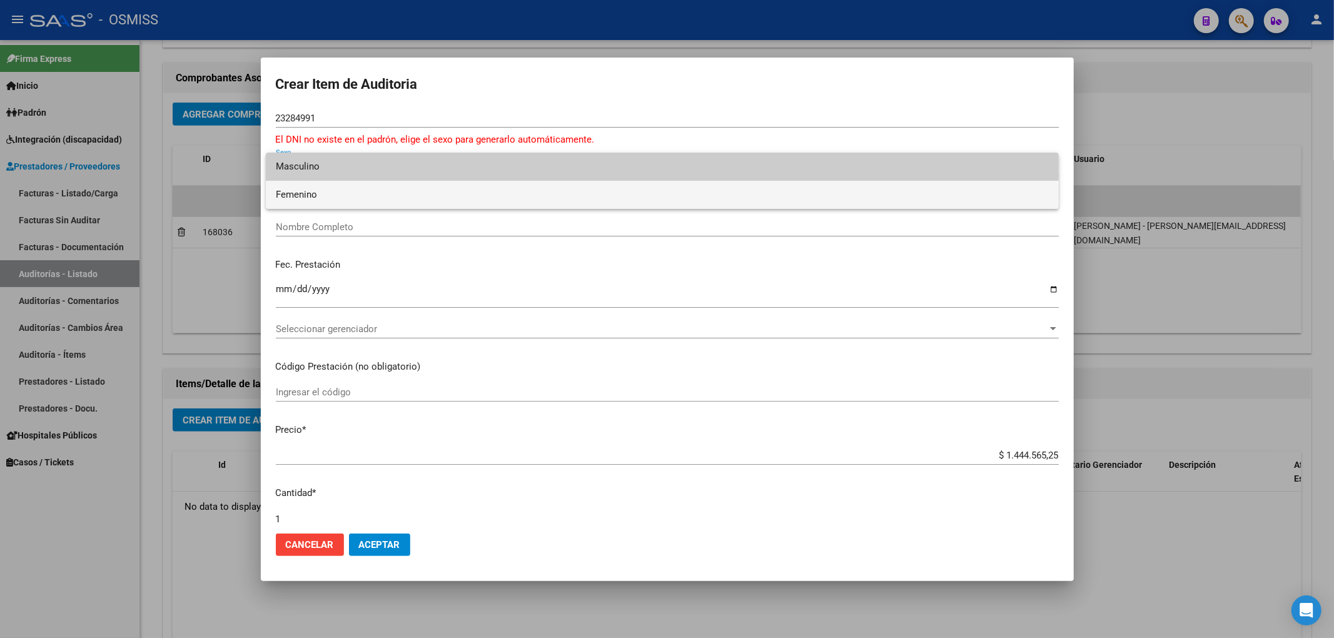
click at [294, 186] on span "Femenino" at bounding box center [662, 195] width 773 height 28
type input "27232849911"
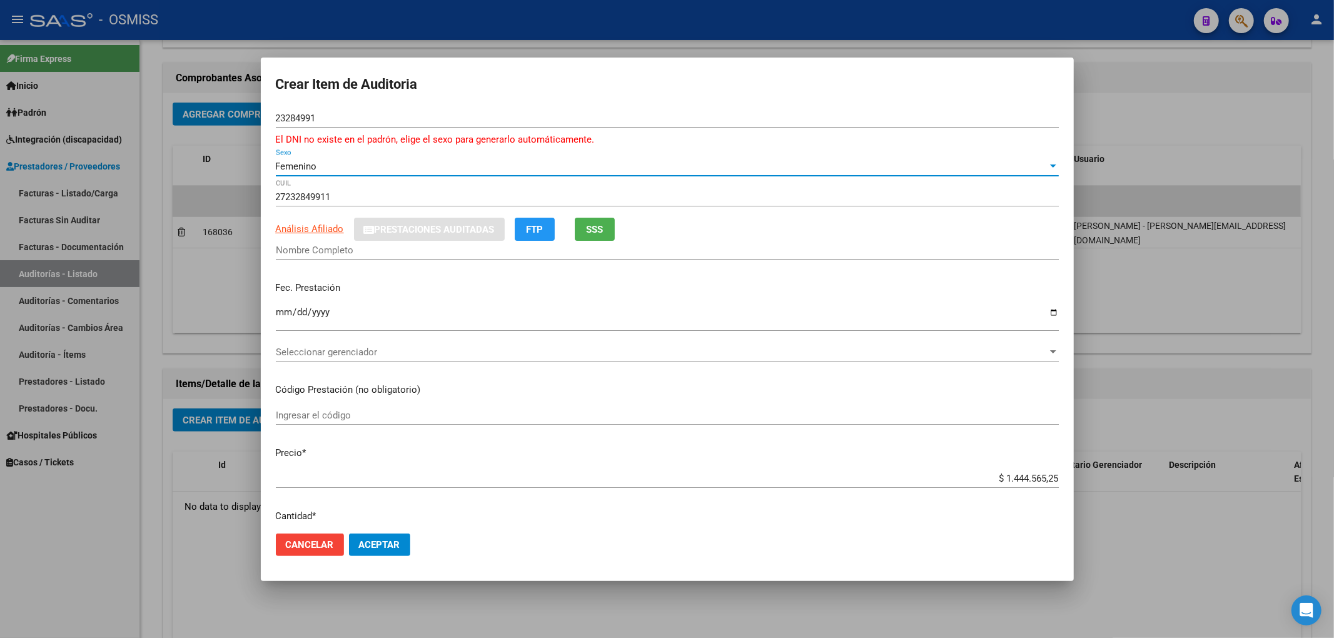
type input "RODRIGUEZ BARBARA NATALIA"
click at [283, 551] on button "Cancelar" at bounding box center [310, 544] width 68 height 23
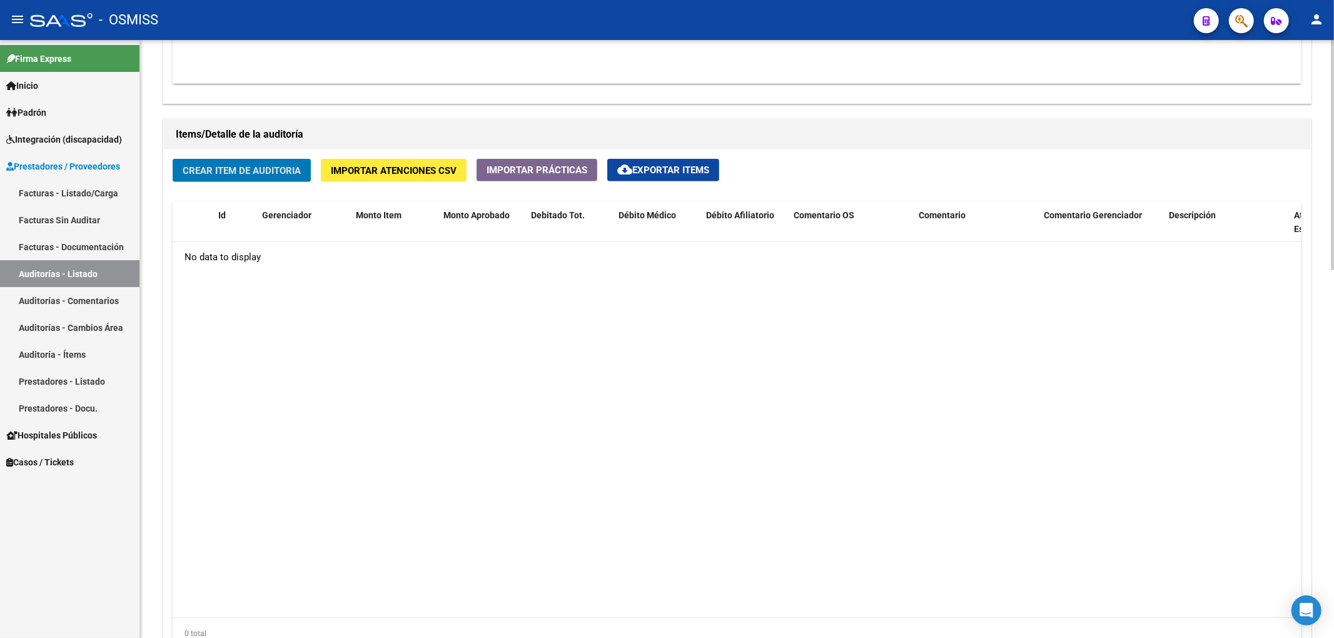
scroll to position [833, 0]
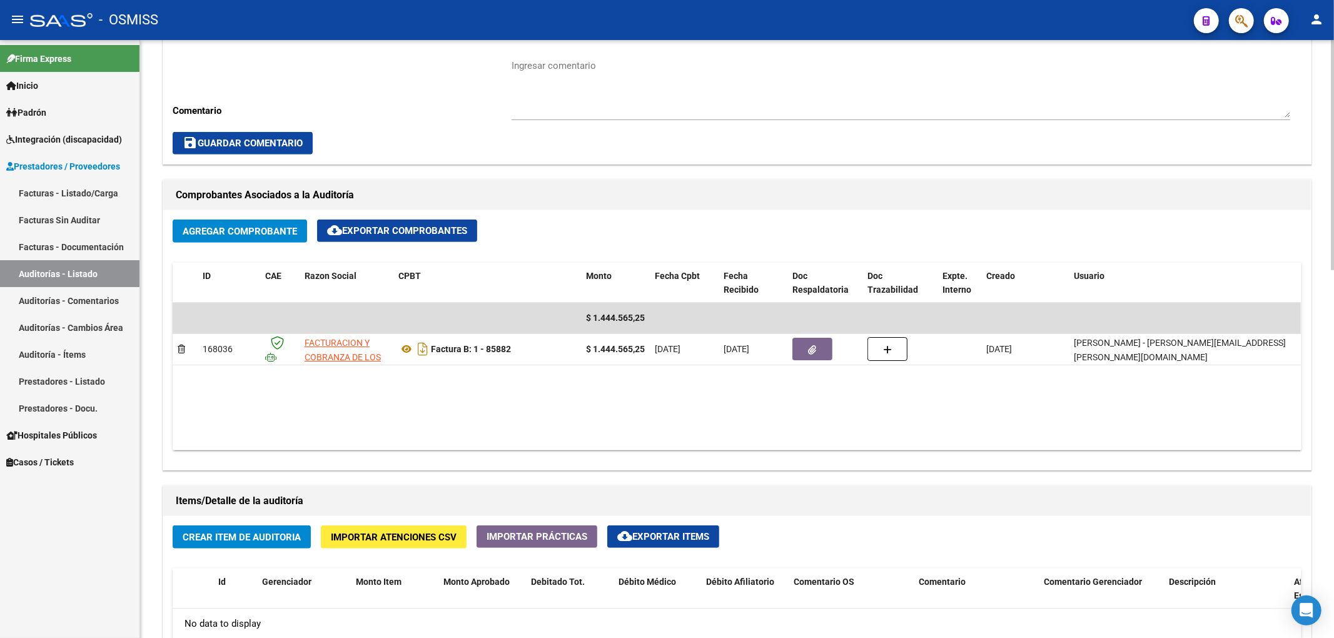
scroll to position [583, 0]
